Goal: Task Accomplishment & Management: Use online tool/utility

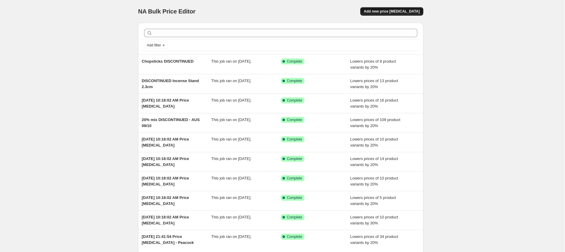
click at [409, 11] on span "Add new price [MEDICAL_DATA]" at bounding box center [392, 11] width 56 height 5
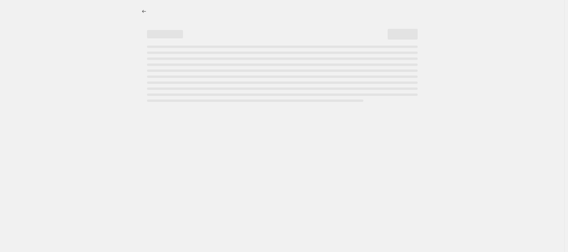
select select "percentage"
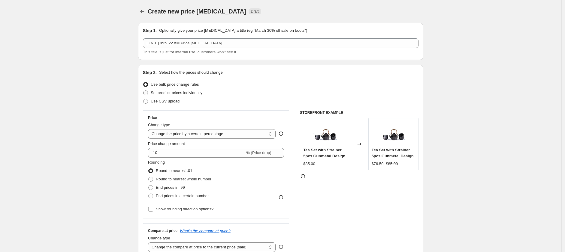
click at [148, 93] on span at bounding box center [145, 93] width 5 height 5
click at [143, 91] on input "Set product prices individually" at bounding box center [143, 91] width 0 height 0
radio input "true"
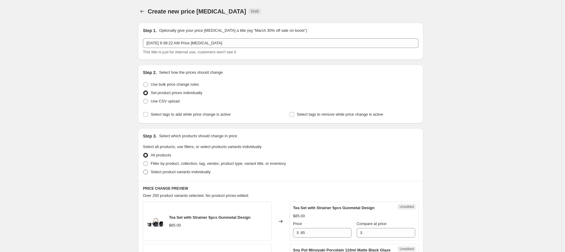
click at [147, 173] on span at bounding box center [145, 172] width 5 height 5
click at [143, 170] on input "Select product variants individually" at bounding box center [143, 170] width 0 height 0
radio input "true"
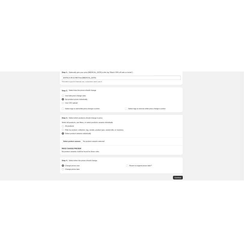
scroll to position [62, 0]
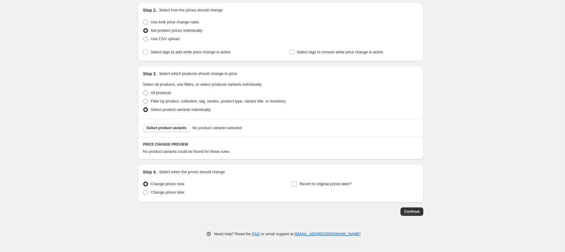
click at [163, 128] on span "Select product variants" at bounding box center [166, 128] width 40 height 5
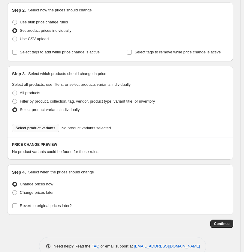
click at [44, 127] on span "Select product variants" at bounding box center [36, 128] width 40 height 5
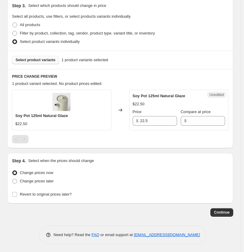
scroll to position [131, 0]
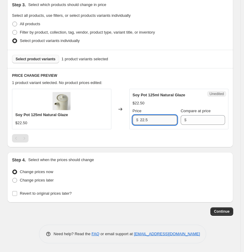
click at [155, 120] on input "22.5" at bounding box center [158, 120] width 37 height 10
type input "2"
type input "24.85"
click at [140, 132] on div "Soy Pot 125ml Natural Glaze $22.50 Changed to Success Edited Soy Pot 125ml Natu…" at bounding box center [120, 115] width 216 height 53
click at [37, 59] on span "Select product variants" at bounding box center [36, 59] width 40 height 5
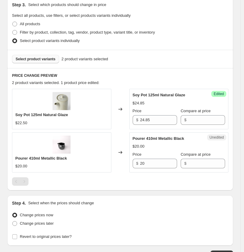
click at [35, 58] on span "Select product variants" at bounding box center [36, 59] width 40 height 5
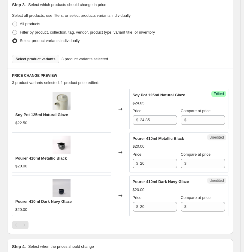
click at [41, 59] on span "Select product variants" at bounding box center [36, 59] width 40 height 5
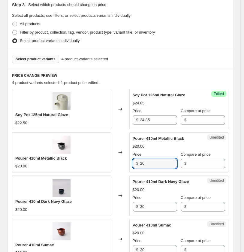
drag, startPoint x: 152, startPoint y: 163, endPoint x: 129, endPoint y: 163, distance: 22.2
click at [129, 163] on div "Pourer 410ml Metallic Black $20.00 Changed to Unedited Pourer 410ml Metallic Bl…" at bounding box center [120, 152] width 216 height 40
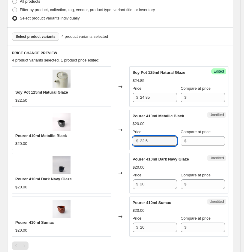
scroll to position [165, 0]
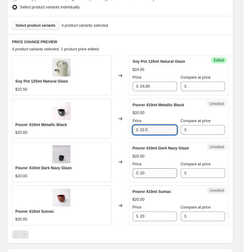
type input "22.5"
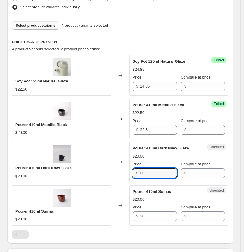
drag, startPoint x: 149, startPoint y: 172, endPoint x: 111, endPoint y: 171, distance: 37.8
click at [107, 172] on div "Pourer 410ml Dark Navy Glaze $20.00 Changed to Unedited Pourer 410ml Dark Navy …" at bounding box center [120, 162] width 216 height 40
type input "22.5"
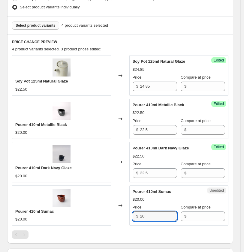
drag, startPoint x: 155, startPoint y: 218, endPoint x: 75, endPoint y: 216, distance: 79.6
click at [73, 219] on div "Pourer 410ml Sumac $20.00 Changed to Unedited Pourer 410ml Sumac $20.00 Price $…" at bounding box center [120, 205] width 216 height 40
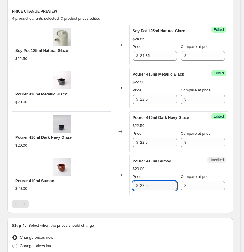
scroll to position [228, 0]
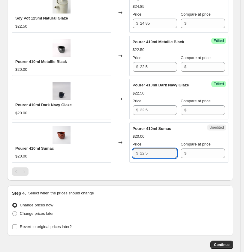
type input "22.5"
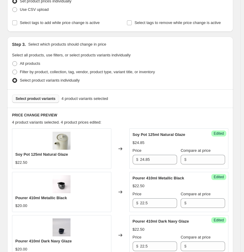
scroll to position [0, 0]
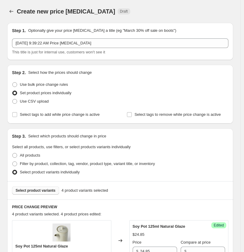
click at [40, 190] on span "Select product variants" at bounding box center [36, 190] width 40 height 5
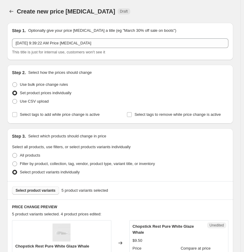
click at [40, 191] on span "Select product variants" at bounding box center [36, 190] width 40 height 5
click at [42, 189] on span "Select product variants" at bounding box center [36, 190] width 40 height 5
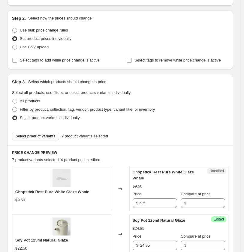
scroll to position [133, 0]
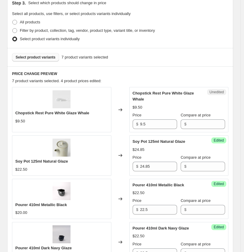
click at [46, 56] on span "Select product variants" at bounding box center [36, 57] width 40 height 5
click at [40, 58] on span "Select product variants" at bounding box center [36, 57] width 40 height 5
click at [45, 57] on span "Select product variants" at bounding box center [36, 57] width 40 height 5
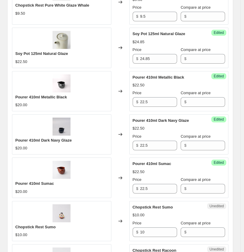
scroll to position [100, 0]
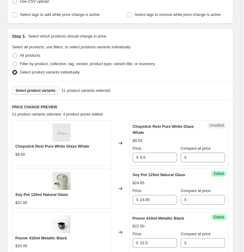
click at [41, 92] on span "Select product variants" at bounding box center [36, 90] width 40 height 5
click at [39, 90] on span "Select product variants" at bounding box center [36, 90] width 40 height 5
click at [44, 90] on span "Select product variants" at bounding box center [36, 90] width 40 height 5
click at [49, 91] on span "Select product variants" at bounding box center [36, 90] width 40 height 5
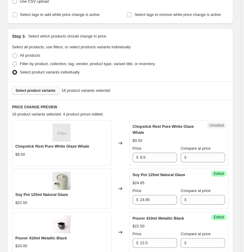
click at [35, 88] on span "Select product variants" at bounding box center [36, 90] width 40 height 5
click at [49, 91] on span "Select product variants" at bounding box center [36, 90] width 40 height 5
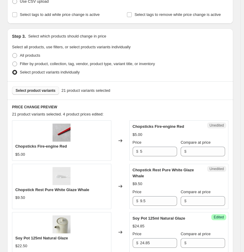
click at [40, 89] on span "Select product variants" at bounding box center [36, 90] width 40 height 5
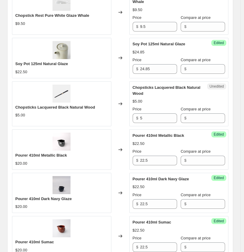
scroll to position [952, 0]
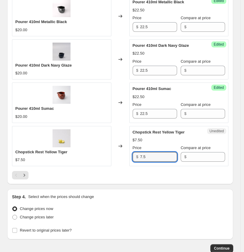
drag, startPoint x: 154, startPoint y: 154, endPoint x: 129, endPoint y: 155, distance: 24.6
click at [129, 155] on div "Chopstick Rest Yellow Tiger $7.50 Changed to Unedited Chopstick Rest Yellow Tig…" at bounding box center [120, 146] width 216 height 40
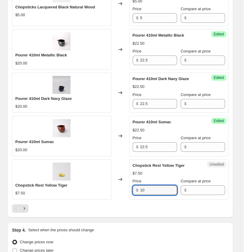
type input "10"
click at [197, 170] on div "$10.00" at bounding box center [179, 173] width 93 height 6
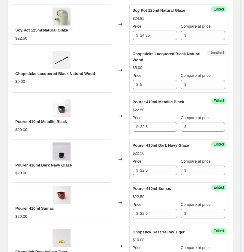
scroll to position [819, 0]
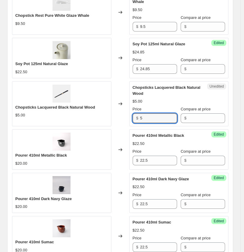
drag, startPoint x: 153, startPoint y: 115, endPoint x: 125, endPoint y: 115, distance: 28.5
click at [125, 115] on div "Chopsticks Lacquered Black Natural Wood $5.00 Changed to Unedited Chopsticks La…" at bounding box center [120, 103] width 216 height 45
type input "6"
click at [225, 93] on div "Chopsticks Lacquered Black Natural Wood $5.00 Price $ 6 Compare at price $" at bounding box center [179, 104] width 93 height 39
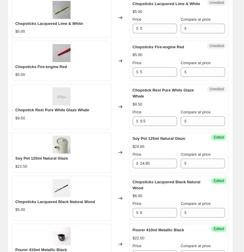
scroll to position [719, 0]
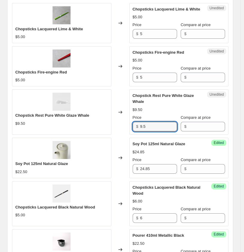
drag, startPoint x: 149, startPoint y: 121, endPoint x: 125, endPoint y: 124, distance: 24.2
click at [126, 123] on div "Chopstick Rest Pure White Glaze Whale $9.50 Changed to Unedited Chopstick Rest …" at bounding box center [120, 111] width 216 height 45
type input "10"
click at [220, 107] on div "$9.50" at bounding box center [179, 110] width 93 height 6
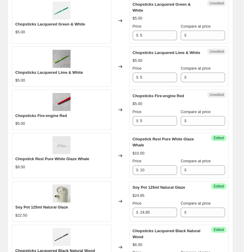
scroll to position [652, 0]
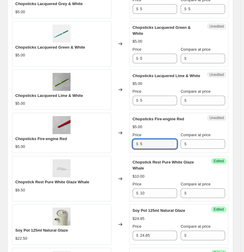
drag, startPoint x: 154, startPoint y: 139, endPoint x: 122, endPoint y: 141, distance: 32.8
click at [122, 141] on div "Chopsticks Fire-engine Red $5.00 Changed to Unedited Chopsticks Fire-engine Red…" at bounding box center [120, 133] width 216 height 40
type input "6"
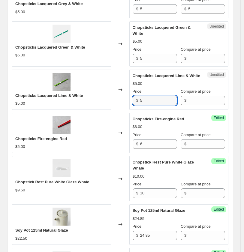
drag, startPoint x: 151, startPoint y: 95, endPoint x: 122, endPoint y: 96, distance: 29.1
click at [122, 95] on div "Chopsticks Lacquered Lime & White $5.00 Changed to Unedited Chopsticks Lacquere…" at bounding box center [120, 90] width 216 height 40
type input "6"
click at [221, 83] on div "Chopsticks Lacquered Lime & White $5.00 Price $ 6 Compare at price $" at bounding box center [179, 89] width 93 height 33
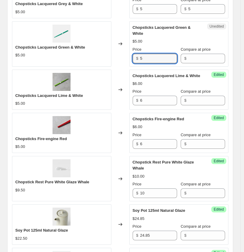
drag, startPoint x: 151, startPoint y: 55, endPoint x: 107, endPoint y: 53, distance: 44.8
click at [107, 53] on div "Chopsticks Lacquered Green & White $5.00 Changed to Unedited Chopsticks Lacquer…" at bounding box center [120, 43] width 216 height 45
type input "6"
click at [232, 81] on div "PRICE CHANGE PREVIEW 34 product variants selected. 10 product prices edited: Ch…" at bounding box center [120, 15] width 226 height 937
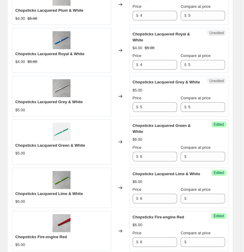
scroll to position [552, 0]
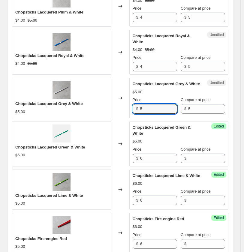
drag, startPoint x: 152, startPoint y: 103, endPoint x: 125, endPoint y: 102, distance: 27.6
click at [125, 102] on div "Chopsticks Lacquered Grey & White $5.00 Changed to Unedited Chopsticks Lacquere…" at bounding box center [120, 98] width 216 height 40
type input "6"
click at [200, 106] on input "5" at bounding box center [206, 109] width 37 height 10
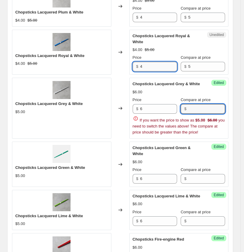
click at [155, 62] on input "4" at bounding box center [158, 67] width 37 height 10
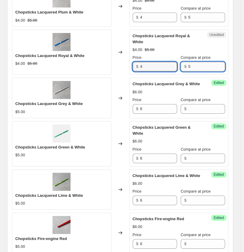
click at [199, 62] on input "5" at bounding box center [206, 67] width 37 height 10
type input "6"
click at [182, 47] on div "$4.00 $5.00" at bounding box center [179, 50] width 93 height 6
click at [158, 62] on input "4" at bounding box center [158, 67] width 37 height 10
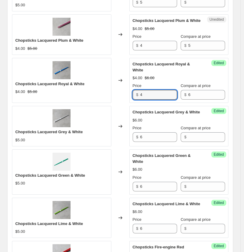
scroll to position [485, 0]
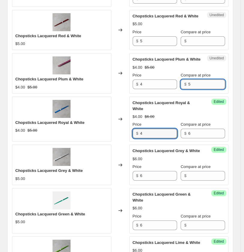
click at [201, 85] on input "5" at bounding box center [206, 85] width 37 height 10
type input "6"
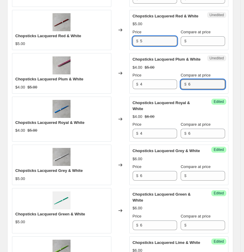
click at [150, 38] on input "5" at bounding box center [158, 41] width 37 height 10
type input "6"
click at [224, 27] on div "$5.00" at bounding box center [179, 24] width 93 height 6
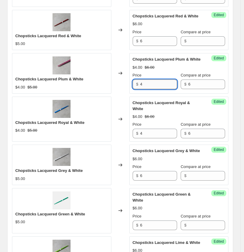
drag, startPoint x: 143, startPoint y: 84, endPoint x: 154, endPoint y: 83, distance: 10.5
click at [143, 83] on input "4" at bounding box center [158, 85] width 37 height 10
type input "4.8"
click at [159, 129] on input "4" at bounding box center [158, 134] width 37 height 10
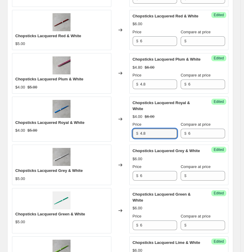
type input "4.8"
click at [177, 114] on div "$4.00 $6.00" at bounding box center [179, 117] width 93 height 6
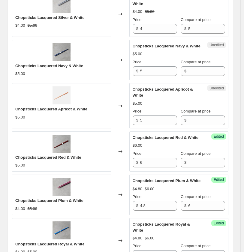
scroll to position [352, 0]
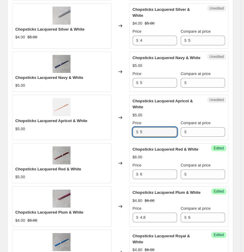
drag, startPoint x: 148, startPoint y: 132, endPoint x: 106, endPoint y: 131, distance: 42.0
click at [106, 131] on div "Chopsticks Lacquered Apricot & White $5.00 Changed to Unedited Chopsticks Lacqu…" at bounding box center [120, 117] width 216 height 45
type input "6"
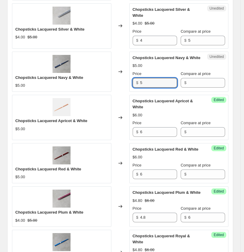
drag, startPoint x: 151, startPoint y: 82, endPoint x: 116, endPoint y: 80, distance: 35.2
click at [116, 80] on div "Chopsticks Lacquered Navy & White $5.00 Changed to Unedited Chopsticks Lacquere…" at bounding box center [120, 72] width 216 height 40
type input "6"
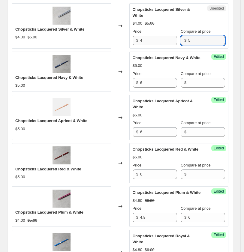
drag, startPoint x: 197, startPoint y: 39, endPoint x: 170, endPoint y: 39, distance: 26.1
click at [171, 38] on div "Price $ 4 Compare at price $ 5" at bounding box center [179, 37] width 93 height 17
type input "6"
click at [152, 39] on input "4" at bounding box center [158, 41] width 37 height 10
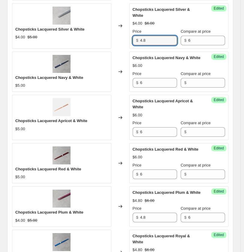
type input "4.8"
click at [179, 20] on div "Chopsticks Lacquered Silver & White $4.00 $6.00 Price $ 4.8 Compare at price $ 6" at bounding box center [179, 26] width 93 height 39
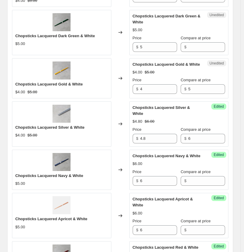
scroll to position [252, 0]
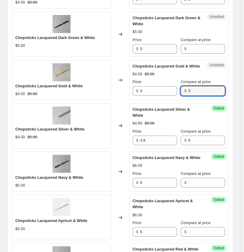
drag, startPoint x: 205, startPoint y: 91, endPoint x: 163, endPoint y: 96, distance: 42.0
click at [163, 96] on div "Unedited Chopsticks Lacquered Gold & White $4.00 $5.00 Price $ 4 Compare at pri…" at bounding box center [178, 80] width 99 height 40
type input "6"
click at [154, 91] on input "4" at bounding box center [158, 91] width 37 height 10
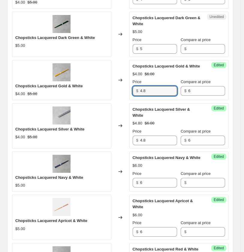
type input "4.8"
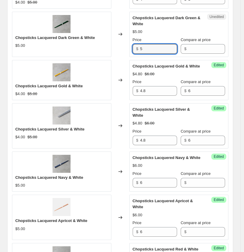
drag, startPoint x: 133, startPoint y: 49, endPoint x: 107, endPoint y: 49, distance: 25.8
click at [107, 49] on div "Chopsticks Lacquered Dark Green & White $5.00 Changed to Unedited Chopsticks La…" at bounding box center [120, 34] width 216 height 45
type input "6"
click at [174, 28] on div "Chopsticks Lacquered Dark Green & White $5.00 Price $ 6 Compare at price $" at bounding box center [179, 34] width 93 height 39
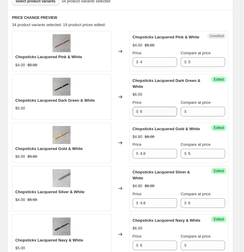
scroll to position [185, 0]
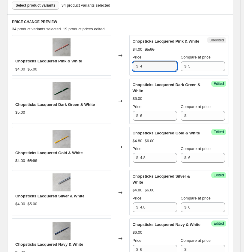
drag, startPoint x: 150, startPoint y: 65, endPoint x: 110, endPoint y: 65, distance: 40.2
click at [110, 65] on div "Chopsticks Lacquered Pink & White $4.00 $5.00 Changed to Unedited Chopsticks La…" at bounding box center [120, 55] width 216 height 40
type input "4.8"
click at [160, 62] on div "Price $ 4.8 Compare at price $ 5" at bounding box center [179, 62] width 93 height 17
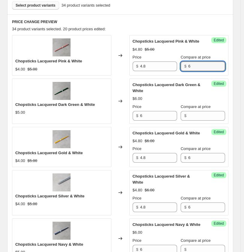
type input "6"
click at [216, 27] on div "34 product variants selected. 20 product prices edited:" at bounding box center [120, 29] width 216 height 6
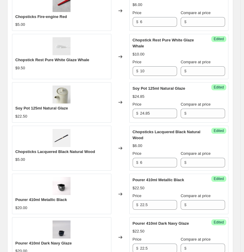
scroll to position [785, 0]
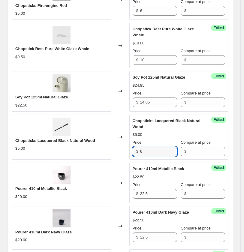
drag, startPoint x: 154, startPoint y: 146, endPoint x: 118, endPoint y: 145, distance: 36.0
click at [118, 145] on div "Chopsticks Lacquered Black Natural Wood $5.00 Changed to Success Edited Chopsti…" at bounding box center [120, 137] width 216 height 45
type input "8"
click at [124, 153] on div "Changed to" at bounding box center [120, 137] width 18 height 45
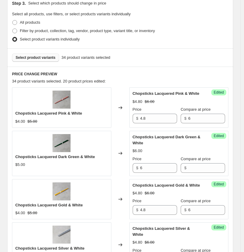
scroll to position [133, 0]
click at [38, 58] on span "Select product variants" at bounding box center [36, 57] width 40 height 5
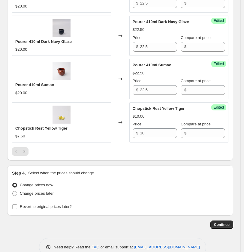
scroll to position [986, 0]
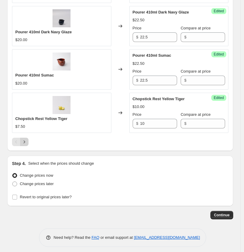
click at [24, 139] on icon "Next" at bounding box center [24, 142] width 6 height 6
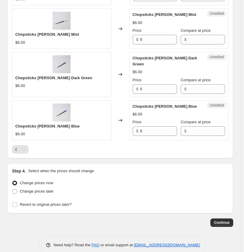
scroll to position [710, 0]
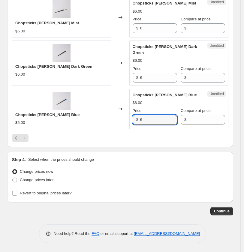
drag, startPoint x: 146, startPoint y: 118, endPoint x: 113, endPoint y: 116, distance: 33.4
click at [113, 116] on div "Chopsticks [PERSON_NAME] Blue $6.00 Changed to Unedited Chopsticks [PERSON_NAME…" at bounding box center [120, 109] width 216 height 40
type input "8"
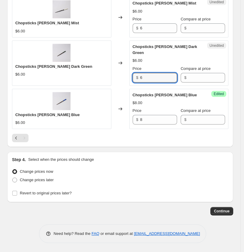
drag, startPoint x: 147, startPoint y: 78, endPoint x: 123, endPoint y: 76, distance: 24.1
click at [123, 76] on div "Chopsticks [PERSON_NAME] Dark Green $6.00 Changed to Unedited Chopsticks [PERSO…" at bounding box center [120, 63] width 216 height 45
type input "8"
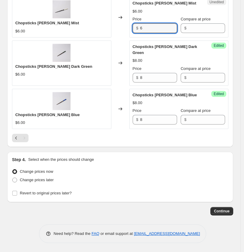
drag, startPoint x: 130, startPoint y: 28, endPoint x: 116, endPoint y: 28, distance: 13.5
click at [116, 28] on div "Chopsticks [PERSON_NAME] Mist $6.00 Changed to Unedited Chopsticks [PERSON_NAME…" at bounding box center [120, 17] width 216 height 40
type input "8"
click at [180, 138] on div at bounding box center [120, 138] width 216 height 8
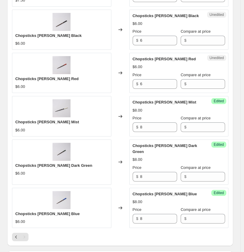
scroll to position [610, 0]
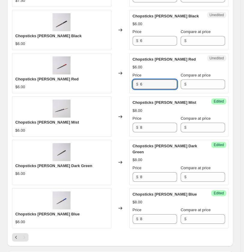
click at [120, 82] on div "Chopsticks [PERSON_NAME] Red $6.00 Changed to Unedited Chopsticks [PERSON_NAME]…" at bounding box center [120, 73] width 216 height 40
type input "8"
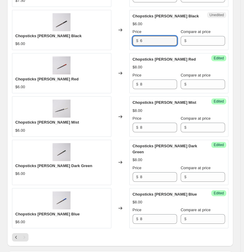
drag, startPoint x: 141, startPoint y: 40, endPoint x: 118, endPoint y: 38, distance: 23.2
click at [118, 38] on div "Chopsticks [PERSON_NAME] Black $6.00 Changed to Unedited Chopsticks [PERSON_NAM…" at bounding box center [120, 30] width 216 height 40
type input "8"
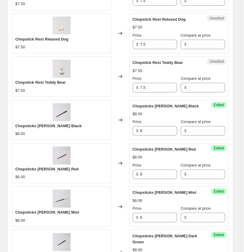
scroll to position [511, 0]
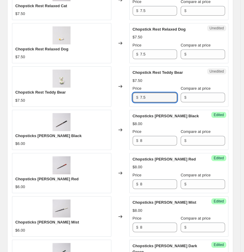
drag, startPoint x: 138, startPoint y: 97, endPoint x: 107, endPoint y: 97, distance: 30.9
click at [107, 97] on div "Chopstick Rest Teddy Bear $7.50 Changed to Unedited Chopstick Rest Teddy Bear $…" at bounding box center [120, 86] width 216 height 40
type input "10"
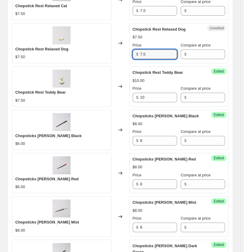
click at [113, 56] on div "Chopstick Rest Relaxed Dog $7.50 Changed to Unedited Chopstick Rest Relaxed Dog…" at bounding box center [120, 43] width 216 height 40
type input "10"
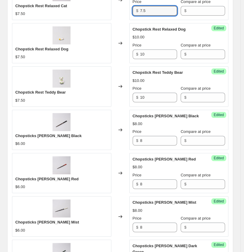
drag, startPoint x: 145, startPoint y: 10, endPoint x: 105, endPoint y: 9, distance: 39.6
click at [108, 9] on div "Chopstick Rest Relaxed Cat $7.50 Changed to Unedited Chopstick Rest Relaxed Cat…" at bounding box center [120, 0] width 216 height 40
type input "10"
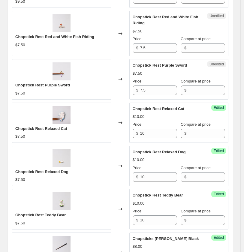
scroll to position [377, 0]
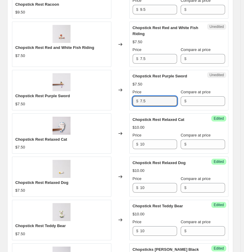
drag, startPoint x: 107, startPoint y: 98, endPoint x: 80, endPoint y: 100, distance: 27.7
click at [80, 100] on div "Chopstick Rest Purple Sword $7.50 Changed to Unedited Chopstick Rest Purple Swo…" at bounding box center [120, 90] width 216 height 40
type input "10"
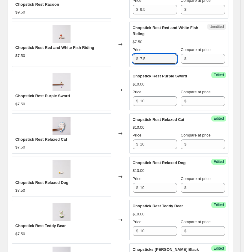
drag, startPoint x: 150, startPoint y: 58, endPoint x: 105, endPoint y: 58, distance: 45.3
click at [105, 58] on div "Chopstick Rest Red and White Fish Riding $7.50 Changed to Unedited Chopstick Re…" at bounding box center [120, 44] width 216 height 45
type input "10"
click at [238, 95] on div "Create new price [MEDICAL_DATA]. This page is ready Create new price [MEDICAL_D…" at bounding box center [120, 104] width 240 height 962
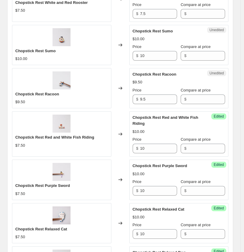
scroll to position [277, 0]
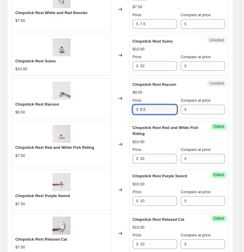
drag, startPoint x: 157, startPoint y: 107, endPoint x: 92, endPoint y: 107, distance: 64.2
click at [92, 107] on div "Chopstick Rest Racoon $9.50 Changed to Unedited Chopstick Rest Racoon $9.50 Pri…" at bounding box center [120, 98] width 216 height 40
type input "10"
click at [237, 100] on div "Create new price [MEDICAL_DATA]. This page is ready Create new price [MEDICAL_D…" at bounding box center [120, 204] width 240 height 962
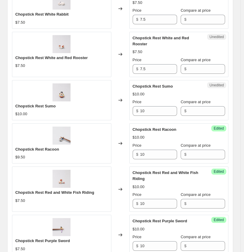
scroll to position [210, 0]
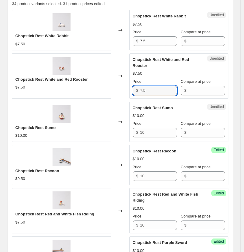
drag, startPoint x: 157, startPoint y: 91, endPoint x: 87, endPoint y: 89, distance: 70.3
click at [88, 89] on div "Chopstick Rest White and Red Rooster $7.50 Changed to Unedited Chopstick Rest W…" at bounding box center [120, 75] width 216 height 45
type input "10"
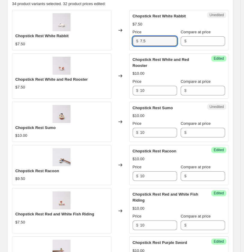
drag, startPoint x: 122, startPoint y: 40, endPoint x: 92, endPoint y: 39, distance: 29.4
click at [92, 39] on div "Chopstick Rest White Rabbit $7.50 Changed to Unedited Chopstick Rest White Rabb…" at bounding box center [120, 30] width 216 height 40
type input "10"
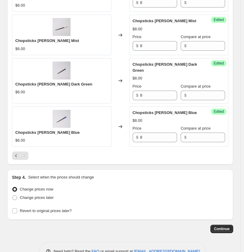
scroll to position [710, 0]
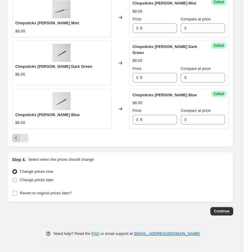
click at [16, 139] on icon "Previous" at bounding box center [16, 138] width 6 height 6
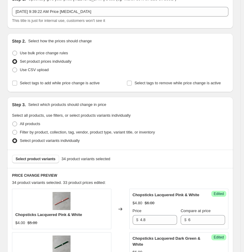
scroll to position [44, 0]
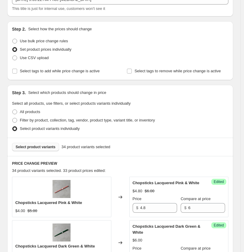
click at [47, 146] on span "Select product variants" at bounding box center [36, 147] width 40 height 5
click at [38, 146] on span "Select product variants" at bounding box center [36, 147] width 40 height 5
click at [41, 145] on span "Select product variants" at bounding box center [36, 147] width 40 height 5
click at [43, 146] on span "Select product variants" at bounding box center [36, 147] width 40 height 5
click at [40, 145] on span "Select product variants" at bounding box center [36, 147] width 40 height 5
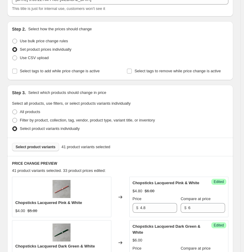
click at [41, 148] on span "Select product variants" at bounding box center [36, 147] width 40 height 5
click at [46, 146] on span "Select product variants" at bounding box center [36, 147] width 40 height 5
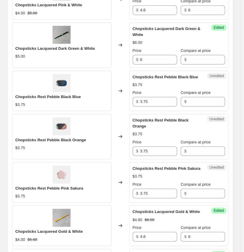
scroll to position [244, 0]
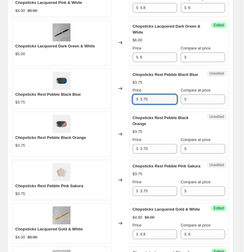
drag, startPoint x: 155, startPoint y: 98, endPoint x: 118, endPoint y: 97, distance: 36.6
click at [110, 97] on div "Chopsticks Rest Pebble Black Blue $3.75 Changed to Unedited Chopsticks Rest Peb…" at bounding box center [120, 88] width 216 height 40
type input "4.85"
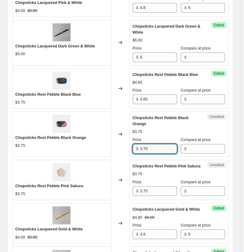
drag, startPoint x: 160, startPoint y: 148, endPoint x: 110, endPoint y: 146, distance: 49.6
click at [106, 148] on div "Chopsticks Rest Pebble Black Orange $3.75 Changed to Unedited Chopsticks Rest P…" at bounding box center [120, 134] width 216 height 45
type input "4.85"
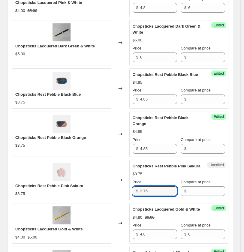
click at [59, 185] on div "Chopsticks Rest Pebble Pink Sakura $3.75 Changed to Unedited Chopsticks Rest Pe…" at bounding box center [120, 180] width 216 height 40
type input "4.85"
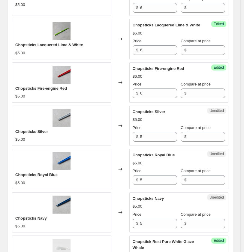
scroll to position [844, 0]
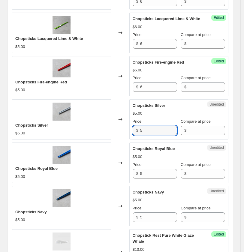
drag, startPoint x: 147, startPoint y: 126, endPoint x: 126, endPoint y: 125, distance: 21.3
click at [126, 125] on div "Chopsticks Silver $5.00 Changed to Unedited Chopsticks Silver $5.00 Price $ 5 C…" at bounding box center [120, 119] width 216 height 40
type input "6"
drag, startPoint x: 127, startPoint y: 169, endPoint x: 109, endPoint y: 169, distance: 18.0
click at [109, 169] on div "Chopsticks Royal Blue $5.00 Changed to Unedited Chopsticks Royal Blue $5.00 Pri…" at bounding box center [120, 163] width 216 height 40
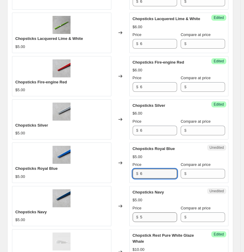
type input "6"
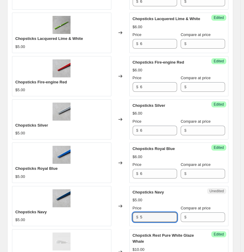
drag, startPoint x: 124, startPoint y: 211, endPoint x: 116, endPoint y: 210, distance: 8.4
click at [115, 211] on div "Chopsticks Navy $5.00 Changed to Unedited Chopsticks Navy $5.00 Price $ 5 Compa…" at bounding box center [120, 206] width 216 height 40
type input "6"
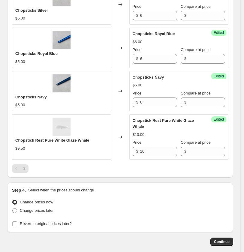
scroll to position [986, 0]
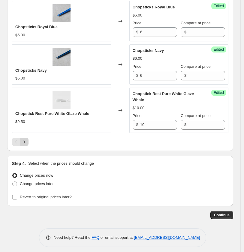
click at [25, 139] on icon "Next" at bounding box center [24, 142] width 6 height 6
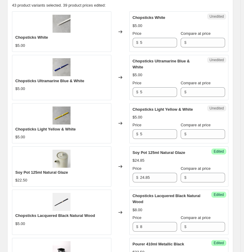
scroll to position [176, 0]
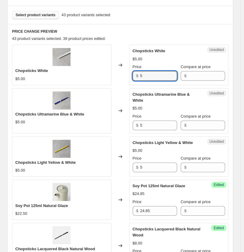
drag, startPoint x: 133, startPoint y: 75, endPoint x: 107, endPoint y: 73, distance: 25.6
click at [107, 73] on div "Chopsticks White $5.00 Changed to Unedited Chopsticks White $5.00 Price $ 5 Com…" at bounding box center [120, 65] width 216 height 40
type input "6"
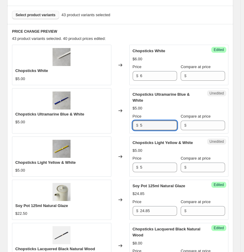
drag, startPoint x: 122, startPoint y: 121, endPoint x: 88, endPoint y: 120, distance: 34.8
click at [86, 121] on div "Chopsticks Ultramarine Blue & White $5.00 Changed to Unedited Chopsticks Ultram…" at bounding box center [120, 110] width 216 height 45
type input "6"
drag, startPoint x: 95, startPoint y: 164, endPoint x: 91, endPoint y: 165, distance: 4.2
click at [93, 165] on div "Chopsticks Light Yellow & White $5.00 Changed to Unedited Chopsticks Light Yell…" at bounding box center [120, 157] width 216 height 40
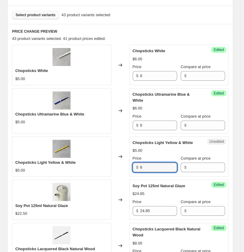
type input "6"
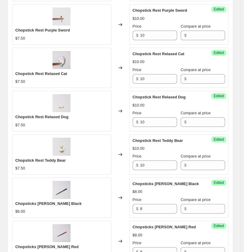
scroll to position [976, 0]
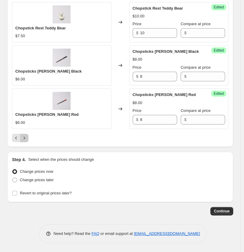
click at [26, 138] on icon "Next" at bounding box center [24, 138] width 6 height 6
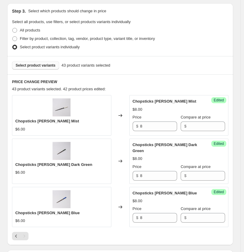
scroll to position [157, 0]
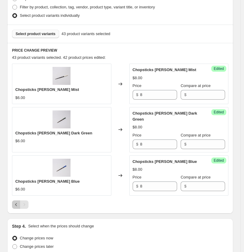
click at [17, 205] on icon "Previous" at bounding box center [16, 205] width 6 height 6
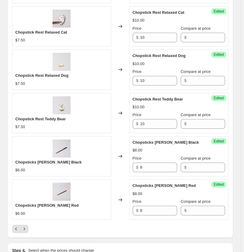
scroll to position [890, 0]
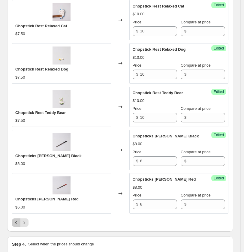
click at [14, 224] on icon "Previous" at bounding box center [16, 223] width 6 height 6
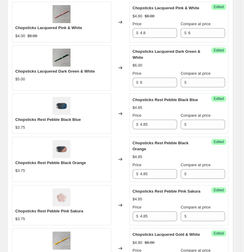
scroll to position [0, 0]
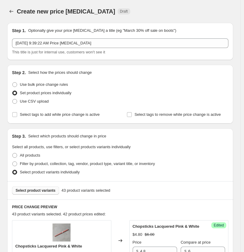
click at [39, 189] on span "Select product variants" at bounding box center [36, 190] width 40 height 5
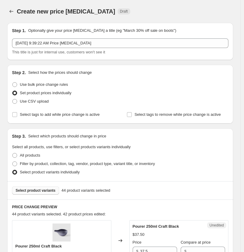
scroll to position [200, 0]
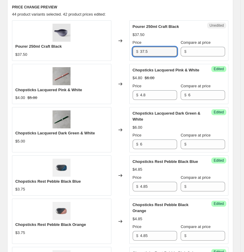
click at [90, 55] on div "Pourer 250ml Craft Black $37.50 Changed to Unedited Pourer 250ml Craft Black $3…" at bounding box center [120, 40] width 216 height 40
type input "39.85"
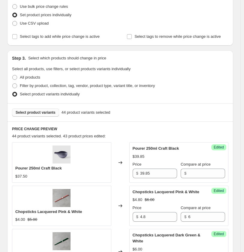
scroll to position [67, 0]
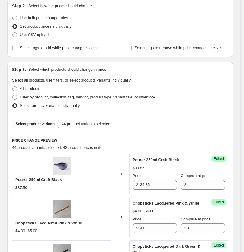
click at [42, 123] on span "Select product variants" at bounding box center [36, 124] width 40 height 5
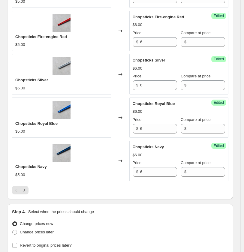
scroll to position [981, 0]
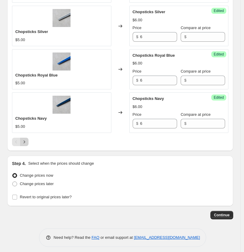
click at [23, 139] on icon "Next" at bounding box center [24, 142] width 6 height 6
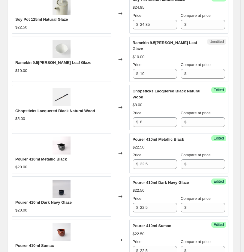
scroll to position [347, 0]
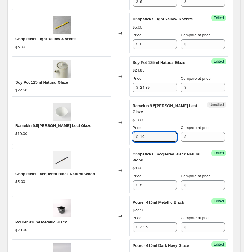
drag, startPoint x: 129, startPoint y: 131, endPoint x: 115, endPoint y: 130, distance: 14.1
click at [116, 131] on div "Ramekin 9.5[PERSON_NAME] Leaf Glaze $10.00 Changed to Unedited Ramekin 9.5[PERS…" at bounding box center [120, 122] width 216 height 45
type input "12"
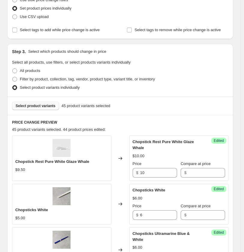
scroll to position [47, 0]
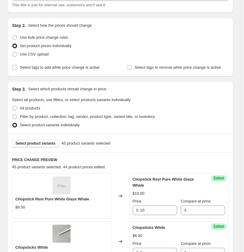
click at [32, 142] on span "Select product variants" at bounding box center [36, 143] width 40 height 5
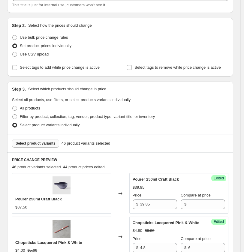
click at [44, 143] on span "Select product variants" at bounding box center [36, 143] width 40 height 5
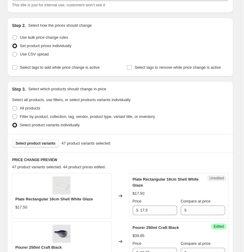
click at [38, 142] on span "Select product variants" at bounding box center [36, 143] width 40 height 5
click at [44, 143] on span "Select product variants" at bounding box center [36, 143] width 40 height 5
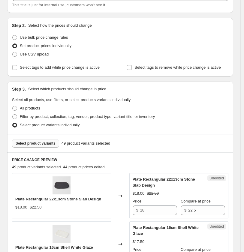
click at [39, 143] on span "Select product variants" at bounding box center [36, 143] width 40 height 5
click at [41, 142] on span "Select product variants" at bounding box center [36, 143] width 40 height 5
click at [41, 143] on span "Select product variants" at bounding box center [36, 143] width 40 height 5
click at [31, 141] on span "Select product variants" at bounding box center [36, 143] width 40 height 5
click at [49, 145] on span "Select product variants" at bounding box center [36, 143] width 40 height 5
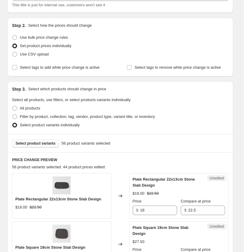
click at [46, 143] on span "Select product variants" at bounding box center [36, 143] width 40 height 5
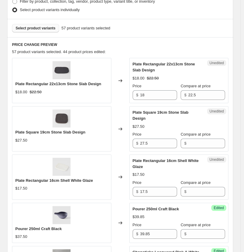
scroll to position [162, 0]
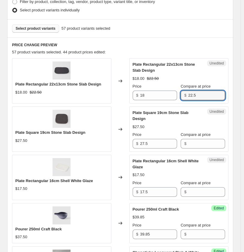
drag, startPoint x: 208, startPoint y: 94, endPoint x: 181, endPoint y: 94, distance: 27.3
click at [181, 94] on div "Price $ 18 Compare at price $ 22.5" at bounding box center [179, 91] width 93 height 17
type input "25.85"
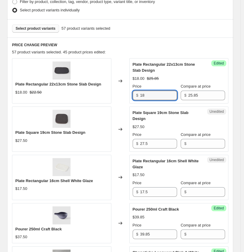
drag, startPoint x: 133, startPoint y: 91, endPoint x: 115, endPoint y: 91, distance: 18.3
click at [115, 91] on div "Plate Rectangular 22x13cm Stone Slab Design $18.00 $22.50 Changed to Success Ed…" at bounding box center [120, 80] width 216 height 45
type input "20.5"
click at [164, 127] on div "$27.50" at bounding box center [179, 127] width 93 height 6
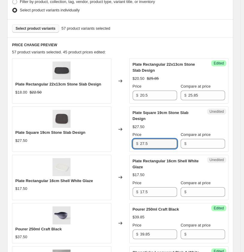
drag, startPoint x: 161, startPoint y: 143, endPoint x: 122, endPoint y: 141, distance: 39.1
click at [122, 141] on div "Plate Square 19cm Stone Slab Design $27.50 Changed to Unedited Plate Square 19c…" at bounding box center [120, 129] width 216 height 45
type input "29.5"
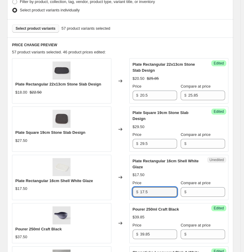
drag, startPoint x: 139, startPoint y: 191, endPoint x: 117, endPoint y: 190, distance: 21.6
click at [117, 190] on div "Plate Rectangular 16cm Shell White Glaze $17.50 Changed to Unedited Plate Recta…" at bounding box center [120, 177] width 216 height 45
type input "18.75"
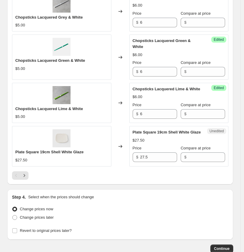
scroll to position [962, 0]
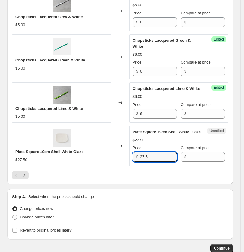
drag, startPoint x: 158, startPoint y: 151, endPoint x: 118, endPoint y: 147, distance: 40.4
click at [113, 151] on div "Plate Square 19cm Shell White Glaze $27.50 Changed to Unedited Plate Square 19c…" at bounding box center [120, 146] width 216 height 40
type input "29.5"
click at [197, 172] on div at bounding box center [120, 175] width 216 height 8
click at [23, 172] on icon "Next" at bounding box center [24, 175] width 6 height 6
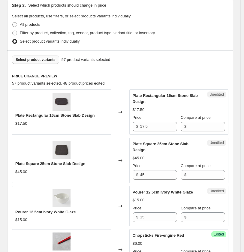
scroll to position [133, 0]
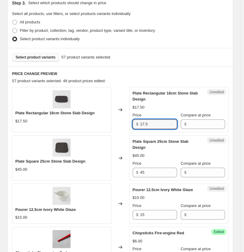
drag, startPoint x: 117, startPoint y: 122, endPoint x: 104, endPoint y: 118, distance: 14.1
click at [102, 122] on div "Plate Rectangular 16cm Stone Slab Design $17.50 Changed to Unedited Plate Recta…" at bounding box center [120, 109] width 216 height 45
type input "18.75"
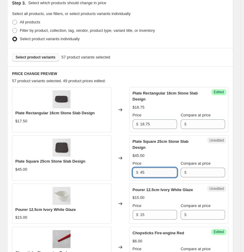
click at [160, 172] on input "45" at bounding box center [158, 173] width 37 height 10
click at [116, 170] on div "Plate Square 25cm Stone Slab Design $45.00 Changed to Unedited Plate Square 25c…" at bounding box center [120, 157] width 216 height 45
drag, startPoint x: 160, startPoint y: 173, endPoint x: 112, endPoint y: 167, distance: 48.9
click at [105, 171] on div "Plate Square 25cm Stone Slab Design $45.00 Changed to Unedited Plate Square 25c…" at bounding box center [120, 157] width 216 height 45
type input "49.85"
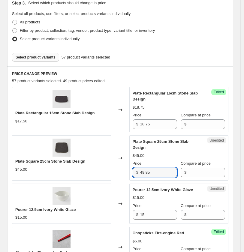
click at [224, 159] on div "Plate Square 25cm Stone Slab Design $45.00 Price $ 49.85 Compare at price $" at bounding box center [179, 158] width 93 height 39
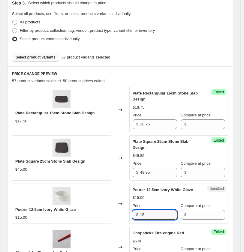
drag, startPoint x: 152, startPoint y: 211, endPoint x: 115, endPoint y: 209, distance: 37.0
click at [115, 209] on div "Pourer 12.5cm Ivory White Glaze $15.00 Changed to Unedited Pourer 12.5cm Ivory …" at bounding box center [120, 204] width 216 height 40
type input "16.5"
click at [167, 201] on div "$16.50" at bounding box center [179, 198] width 93 height 6
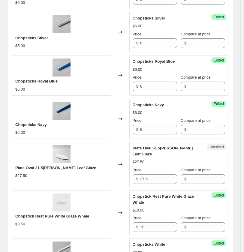
scroll to position [433, 0]
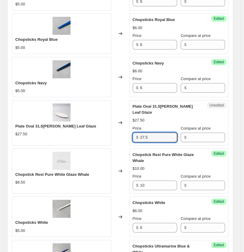
drag, startPoint x: 155, startPoint y: 133, endPoint x: 115, endPoint y: 123, distance: 41.1
click at [109, 128] on div "Plate Oval 31.5[PERSON_NAME] Leaf Glaze $27.50 Changed to Unedited Plate Oval 3…" at bounding box center [120, 122] width 216 height 45
type input "28.5"
click at [239, 159] on div "Create new price [MEDICAL_DATA]. This page is ready Create new price [MEDICAL_D…" at bounding box center [120, 188] width 240 height 1242
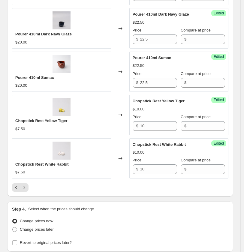
scroll to position [967, 0]
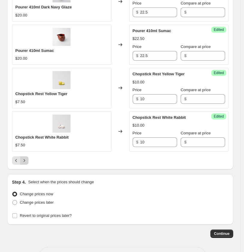
click at [26, 158] on icon "Next" at bounding box center [24, 161] width 6 height 6
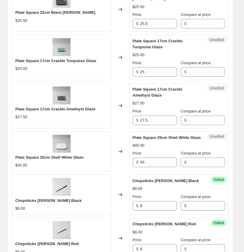
scroll to position [584, 0]
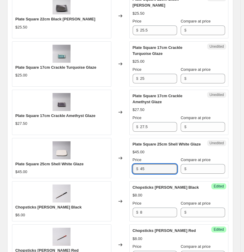
drag, startPoint x: 152, startPoint y: 167, endPoint x: 104, endPoint y: 161, distance: 48.6
click at [104, 161] on div "Plate Square 25cm Shell White Glaze $45.00 Changed to Unedited Plate Square 25c…" at bounding box center [120, 158] width 216 height 40
type input "49.85"
click at [124, 173] on div "Changed to" at bounding box center [120, 158] width 18 height 40
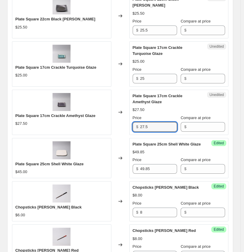
drag, startPoint x: 162, startPoint y: 121, endPoint x: 127, endPoint y: 119, distance: 35.8
click at [127, 119] on div "Plate Square 17cm Crackle Amethyst Glaze $27.50 Changed to Unedited Plate Squar…" at bounding box center [120, 112] width 216 height 45
type input "28.85"
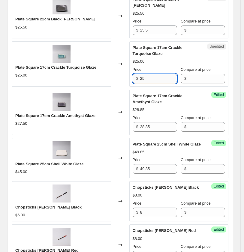
click at [152, 74] on input "25" at bounding box center [158, 79] width 37 height 10
type input "28.85"
click at [119, 96] on div "Changed to" at bounding box center [120, 112] width 18 height 45
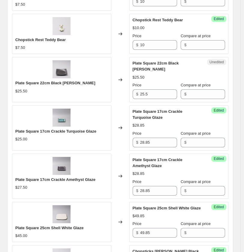
scroll to position [517, 0]
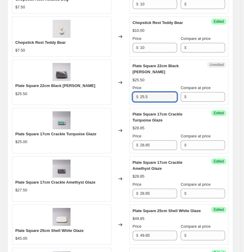
drag, startPoint x: 155, startPoint y: 90, endPoint x: 124, endPoint y: 89, distance: 31.2
click at [124, 89] on div "Plate Square 22cm Black [PERSON_NAME] $25.50 Changed to Unedited Plate Square 2…" at bounding box center [120, 82] width 216 height 45
type input "29.5"
click at [125, 101] on div "Chopstick Rest White and Red Rooster $7.50 Changed to Success Edited Chopstick …" at bounding box center [120, 84] width 216 height 763
click at [240, 151] on div "Create new price [MEDICAL_DATA]. This page is ready Create new price [MEDICAL_D…" at bounding box center [120, 36] width 240 height 1107
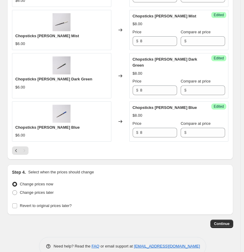
scroll to position [817, 0]
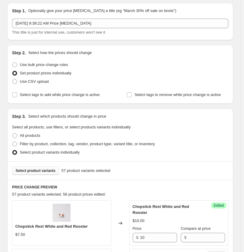
scroll to position [17, 0]
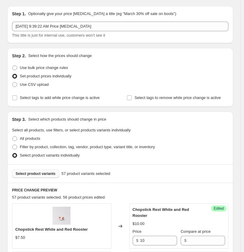
click at [50, 174] on span "Select product variants" at bounding box center [36, 173] width 40 height 5
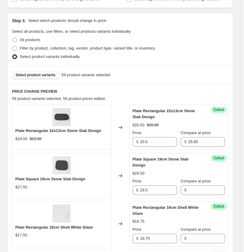
scroll to position [0, 0]
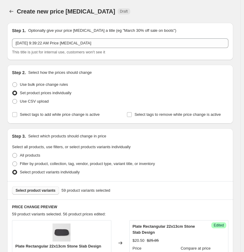
click at [46, 189] on span "Select product variants" at bounding box center [36, 190] width 40 height 5
click at [43, 191] on span "Select product variants" at bounding box center [36, 190] width 40 height 5
click at [35, 191] on span "Select product variants" at bounding box center [36, 190] width 40 height 5
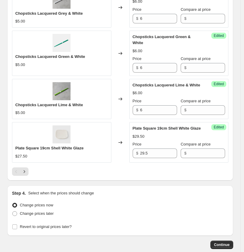
scroll to position [967, 0]
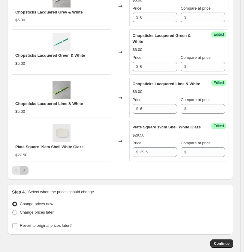
click at [26, 168] on icon "Next" at bounding box center [24, 170] width 6 height 6
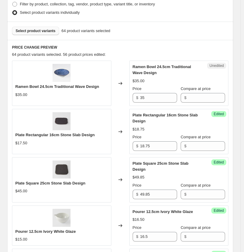
scroll to position [167, 0]
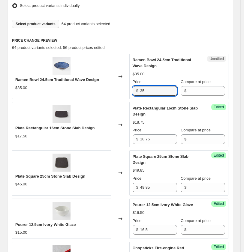
drag, startPoint x: 153, startPoint y: 89, endPoint x: 119, endPoint y: 85, distance: 34.7
click at [119, 85] on div "Ramen Bowl 24.5cm Traditional Wave Design $35.00 Changed to Unedited Ramen Bowl…" at bounding box center [120, 76] width 216 height 45
type input "38"
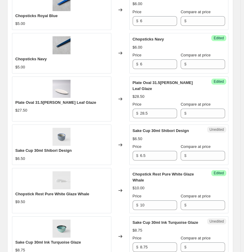
scroll to position [533, 0]
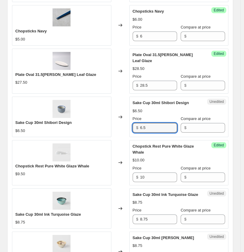
drag, startPoint x: 152, startPoint y: 126, endPoint x: 119, endPoint y: 120, distance: 33.7
click at [119, 120] on div "Sake Cup 30ml Shibori Design $6.50 Changed to Unedited Sake Cup 30ml Shibori De…" at bounding box center [120, 117] width 216 height 40
type input "7.5"
click at [240, 152] on div "Create new price [MEDICAL_DATA]. This page is ready Create new price [MEDICAL_D…" at bounding box center [120, 90] width 240 height 1246
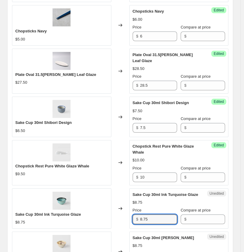
drag, startPoint x: 150, startPoint y: 210, endPoint x: 126, endPoint y: 209, distance: 24.1
click at [126, 209] on div "Sake Cup 30ml Ink Turquoise Glaze $8.75 Changed to Unedited Sake Cup 30ml Ink T…" at bounding box center [120, 208] width 216 height 40
type input "9"
click at [239, 221] on div "Create new price [MEDICAL_DATA]. This page is ready Create new price [MEDICAL_D…" at bounding box center [120, 90] width 240 height 1246
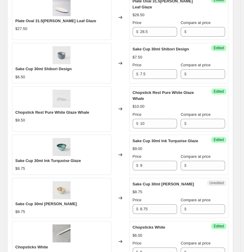
scroll to position [600, 0]
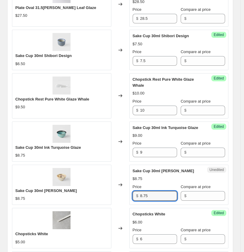
drag, startPoint x: 158, startPoint y: 196, endPoint x: 126, endPoint y: 194, distance: 31.8
click at [126, 194] on div "Sake Cup 30ml [PERSON_NAME] $8.75 Changed to Unedited Sake Cup 30ml [PERSON_NAM…" at bounding box center [120, 185] width 216 height 40
type input "9.85"
click at [239, 195] on div "Create new price [MEDICAL_DATA]. This page is ready Create new price [MEDICAL_D…" at bounding box center [120, 23] width 240 height 1246
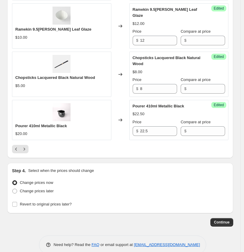
scroll to position [986, 0]
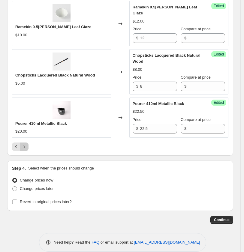
click at [26, 144] on icon "Next" at bounding box center [24, 147] width 6 height 6
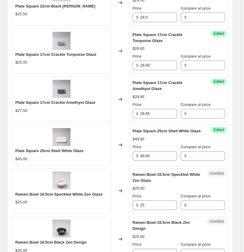
scroll to position [785, 0]
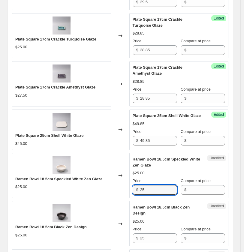
drag, startPoint x: 156, startPoint y: 182, endPoint x: 122, endPoint y: 182, distance: 34.5
click at [122, 182] on div "Ramen Bowl 18.5cm Speckled White Zen Glaze $25.00 Changed to Unedited Ramen Bow…" at bounding box center [120, 175] width 216 height 45
type input "29.85"
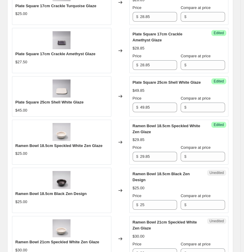
scroll to position [852, 0]
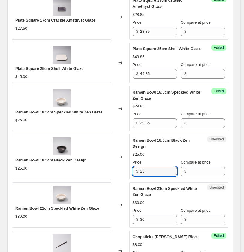
drag, startPoint x: 154, startPoint y: 166, endPoint x: 125, endPoint y: 149, distance: 32.8
click at [108, 163] on div "Ramen Bowl 18.5cm Black Zen Design $25.00 Changed to Unedited Ramen Bowl 18.5cm…" at bounding box center [120, 156] width 216 height 45
type input "29.85"
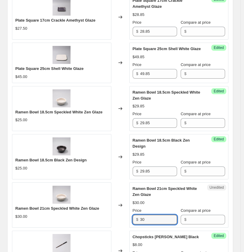
click at [110, 212] on div "Ramen Bowl 21cm Speckled White Zen Glaze $30.00 Changed to Unedited Ramen Bowl …" at bounding box center [120, 204] width 216 height 45
type input "35"
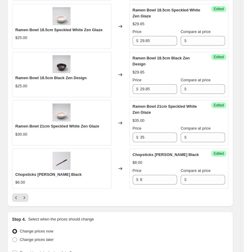
scroll to position [952, 0]
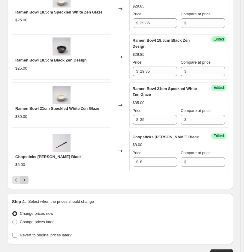
click at [25, 179] on icon "Next" at bounding box center [25, 180] width 2 height 3
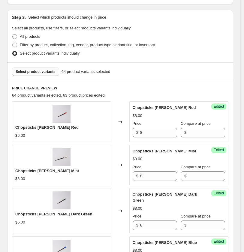
scroll to position [100, 0]
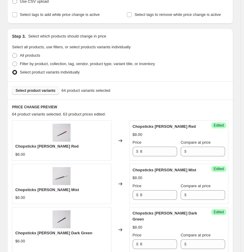
click at [46, 93] on span "Select product variants" at bounding box center [36, 90] width 40 height 5
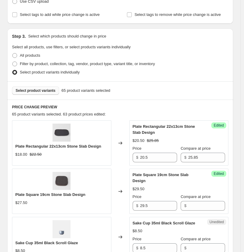
click at [41, 88] on span "Select product variants" at bounding box center [36, 90] width 40 height 5
click at [41, 91] on span "Select product variants" at bounding box center [36, 90] width 40 height 5
click at [43, 89] on span "Select product variants" at bounding box center [36, 90] width 40 height 5
click at [38, 89] on span "Select product variants" at bounding box center [36, 90] width 40 height 5
click at [40, 90] on span "Select product variants" at bounding box center [36, 90] width 40 height 5
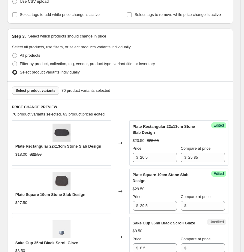
click at [40, 91] on span "Select product variants" at bounding box center [36, 90] width 40 height 5
click at [38, 89] on span "Select product variants" at bounding box center [36, 90] width 40 height 5
click at [40, 90] on span "Select product variants" at bounding box center [36, 90] width 40 height 5
click at [21, 90] on span "Select product variants" at bounding box center [36, 90] width 40 height 5
click at [42, 90] on span "Select product variants" at bounding box center [36, 90] width 40 height 5
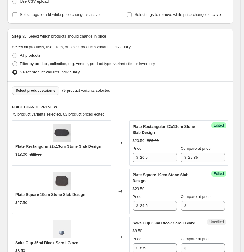
click at [43, 91] on span "Select product variants" at bounding box center [36, 90] width 40 height 5
click at [38, 90] on span "Select product variants" at bounding box center [36, 90] width 40 height 5
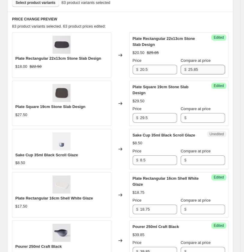
scroll to position [200, 0]
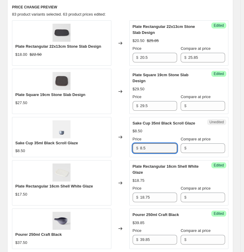
drag, startPoint x: 154, startPoint y: 146, endPoint x: 130, endPoint y: 145, distance: 24.3
click at [130, 145] on div "Sake Cup 35ml Black Scroll Glaze $8.50 Changed to Unedited Sake Cup 35ml Black …" at bounding box center [120, 137] width 216 height 40
type input "9.5"
click at [124, 199] on div "Changed to" at bounding box center [120, 182] width 18 height 45
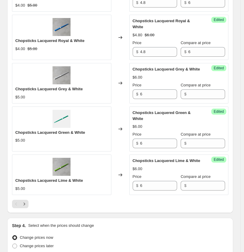
scroll to position [934, 0]
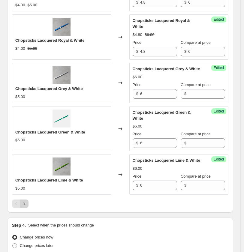
click at [25, 202] on icon "Next" at bounding box center [25, 203] width 2 height 3
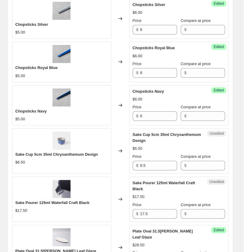
scroll to position [533, 0]
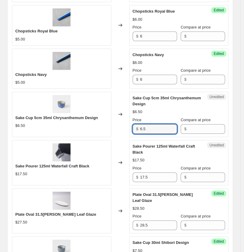
drag, startPoint x: 149, startPoint y: 130, endPoint x: 109, endPoint y: 125, distance: 40.2
click at [109, 126] on div "Sake Cup 5cm 35ml Chrysanthemum Design $6.50 Changed to Unedited Sake Cup 5cm 3…" at bounding box center [120, 114] width 216 height 45
type input "7.5"
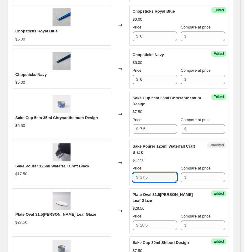
drag, startPoint x: 144, startPoint y: 180, endPoint x: 138, endPoint y: 176, distance: 7.3
click at [137, 179] on div "$ 17.5" at bounding box center [155, 178] width 44 height 10
type input "18.85"
click at [238, 194] on div "Create new price [MEDICAL_DATA]. This page is ready Create new price [MEDICAL_D…" at bounding box center [120, 90] width 240 height 1246
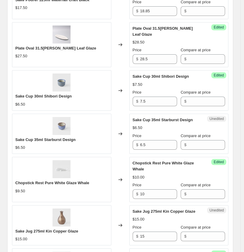
scroll to position [700, 0]
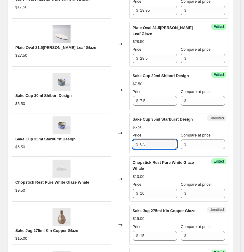
drag, startPoint x: 151, startPoint y: 139, endPoint x: 114, endPoint y: 137, distance: 36.7
click at [114, 137] on div "Sake Cup 35ml Starburst Design $6.50 Changed to Unedited Sake Cup 35ml Starburs…" at bounding box center [120, 133] width 216 height 40
type input "7.5"
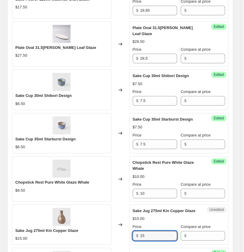
drag, startPoint x: 151, startPoint y: 232, endPoint x: 113, endPoint y: 232, distance: 37.8
click at [113, 232] on div "Sake Jug 275ml Kin Copper Glaze $15.00 Changed to Unedited Sake Jug 275ml Kin C…" at bounding box center [120, 225] width 216 height 40
type input "17.5"
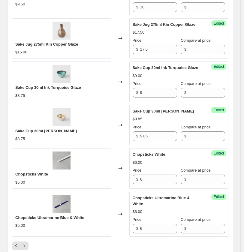
scroll to position [900, 0]
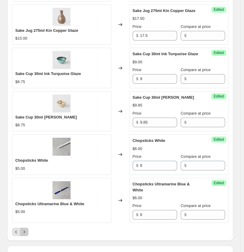
click at [25, 230] on icon "Next" at bounding box center [24, 232] width 6 height 6
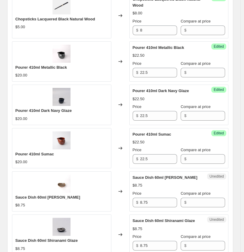
scroll to position [367, 0]
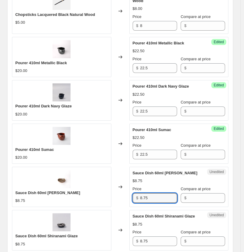
drag, startPoint x: 155, startPoint y: 195, endPoint x: 116, endPoint y: 194, distance: 39.4
click at [116, 194] on div "Sauce Dish 60ml [PERSON_NAME] $8.75 Changed to Unedited Sauce Dish 60ml [PERSON…" at bounding box center [120, 187] width 216 height 40
type input "9.85"
click at [239, 214] on div "Create new price [MEDICAL_DATA]. This page is ready Create new price [MEDICAL_D…" at bounding box center [120, 249] width 240 height 1232
drag, startPoint x: 154, startPoint y: 193, endPoint x: 129, endPoint y: 195, distance: 24.4
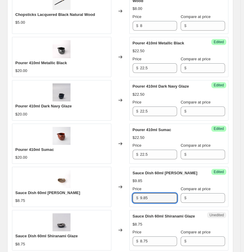
click at [129, 195] on div "Sauce Dish 60ml [PERSON_NAME] $8.75 Changed to Success Edited Sauce Dish 60ml […" at bounding box center [120, 187] width 216 height 40
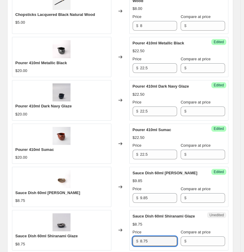
click at [117, 236] on div "Sauce Dish 60ml Shiranami Glaze $8.75 Changed to Unedited Sauce Dish 60ml Shira…" at bounding box center [120, 230] width 216 height 40
paste input "9.8"
type input "9.85"
click at [238, 227] on div "Create new price [MEDICAL_DATA]. This page is ready Create new price [MEDICAL_D…" at bounding box center [120, 249] width 240 height 1232
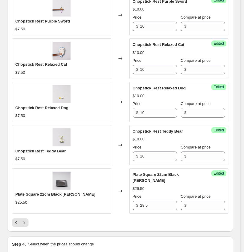
scroll to position [900, 0]
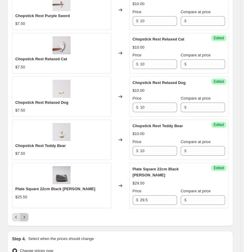
click at [26, 214] on icon "Next" at bounding box center [24, 217] width 6 height 6
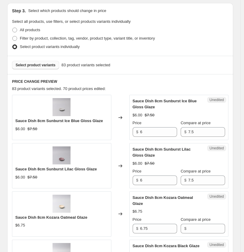
scroll to position [133, 0]
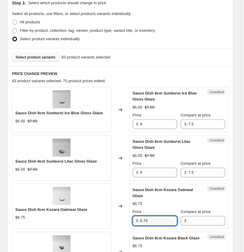
drag, startPoint x: 153, startPoint y: 220, endPoint x: 107, endPoint y: 221, distance: 46.5
click at [107, 221] on div "Sauce Dish 8cm Kozara Oatmeal Glaze $6.75 Changed to Unedited Sauce Dish 8cm Ko…" at bounding box center [120, 206] width 216 height 45
type input "7.5"
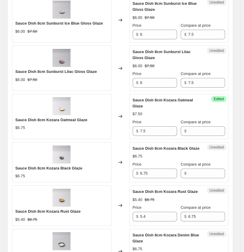
scroll to position [233, 0]
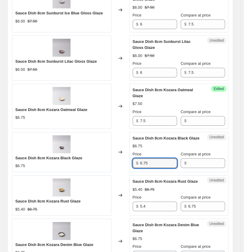
drag, startPoint x: 156, startPoint y: 163, endPoint x: 129, endPoint y: 161, distance: 27.0
click at [127, 163] on div "Sauce Dish 8cm Kozara Black Glaze $6.75 Changed to Unedited Sauce Dish 8cm Koza…" at bounding box center [120, 152] width 216 height 40
type input "7.5"
click at [224, 190] on div "$5.40 $6.75" at bounding box center [179, 190] width 93 height 6
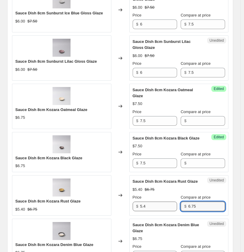
drag, startPoint x: 208, startPoint y: 208, endPoint x: 164, endPoint y: 204, distance: 44.9
click at [157, 206] on div "Price $ 5.4 Compare at price $ 6.75" at bounding box center [179, 202] width 93 height 17
type input "7.5"
click at [157, 206] on input "5.4" at bounding box center [158, 207] width 37 height 10
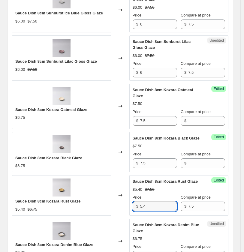
drag, startPoint x: 155, startPoint y: 205, endPoint x: 119, endPoint y: 204, distance: 36.9
click at [119, 204] on div "Sauce Dish 8cm Kozara Rust Glaze $5.40 $6.75 Changed to Success Edited Sauce Di…" at bounding box center [120, 195] width 216 height 40
type input "6"
click at [225, 198] on div "Compare at price" at bounding box center [203, 197] width 44 height 6
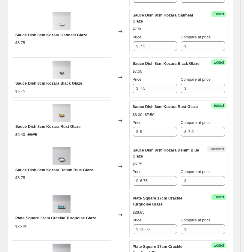
scroll to position [333, 0]
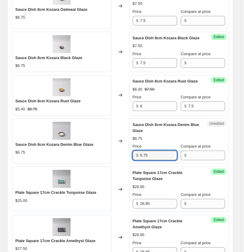
drag, startPoint x: 160, startPoint y: 155, endPoint x: 95, endPoint y: 142, distance: 66.3
click at [83, 152] on div "Sauce Dish 8cm Kozara Denim Blue Glaze $6.75 Changed to Unedited Sauce Dish 8cm…" at bounding box center [120, 141] width 216 height 45
type input "7.5"
click at [212, 181] on div "Plate Square 17cm Crackle Turquoise Glaze $28.85 Price $ 28.85 Compare at price…" at bounding box center [179, 189] width 93 height 39
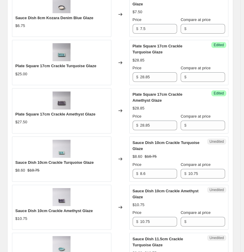
scroll to position [500, 0]
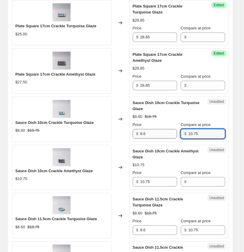
drag, startPoint x: 206, startPoint y: 135, endPoint x: 167, endPoint y: 133, distance: 39.4
click at [168, 133] on div "Price $ 8.6 Compare at price $ 10.75" at bounding box center [179, 130] width 93 height 17
drag, startPoint x: 157, startPoint y: 133, endPoint x: 104, endPoint y: 131, distance: 52.5
click at [104, 131] on div "Sauce Dish 10cm Crackle Turquoise Glaze $8.60 $10.75 Changed to Unedited Sauce …" at bounding box center [120, 119] width 216 height 45
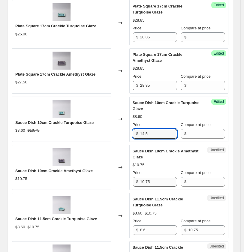
type input "14.5"
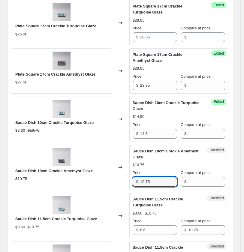
drag, startPoint x: 157, startPoint y: 181, endPoint x: 95, endPoint y: 179, distance: 62.1
click at [95, 179] on div "Sauce Dish 10cm Crackle Amethyst Glaze $10.75 Changed to Unedited Sauce Dish 10…" at bounding box center [120, 167] width 216 height 45
type input "14.5"
click at [238, 177] on div "Create new price [MEDICAL_DATA]. This page is ready Create new price [MEDICAL_D…" at bounding box center [120, 138] width 240 height 1276
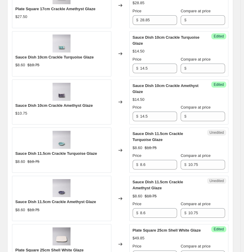
scroll to position [567, 0]
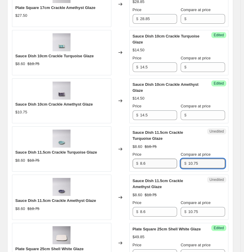
drag, startPoint x: 202, startPoint y: 164, endPoint x: 150, endPoint y: 160, distance: 51.7
click at [150, 160] on div "Price $ 8.6 Compare at price $ 10.75" at bounding box center [179, 160] width 93 height 17
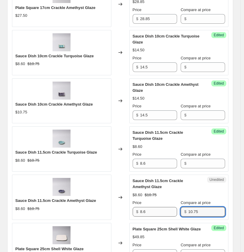
drag, startPoint x: 161, startPoint y: 210, endPoint x: 156, endPoint y: 210, distance: 5.1
click at [156, 210] on div "Price $ 8.6 Compare at price $ 10.75" at bounding box center [179, 208] width 93 height 17
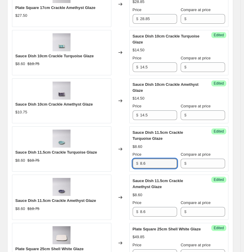
drag, startPoint x: 113, startPoint y: 161, endPoint x: 92, endPoint y: 149, distance: 24.5
click at [79, 159] on div "Sauce Dish 11.5cm Crackle Turquoise Glaze $8.60 $10.75 Changed to Success Edite…" at bounding box center [120, 148] width 216 height 45
type input "14.5"
drag, startPoint x: 157, startPoint y: 215, endPoint x: 82, endPoint y: 211, distance: 74.8
click at [82, 211] on div "Sauce Dish 11.5cm Crackle Amethyst Glaze $8.60 $10.75 Changed to Success Edited…" at bounding box center [120, 197] width 216 height 45
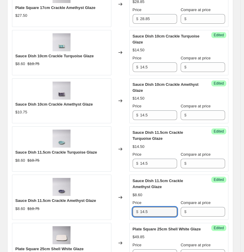
type input "14.5"
click at [239, 197] on div "Create new price [MEDICAL_DATA]. This page is ready Create new price [MEDICAL_D…" at bounding box center [120, 71] width 240 height 1276
click at [238, 115] on div "Create new price [MEDICAL_DATA]. This page is ready Create new price [MEDICAL_D…" at bounding box center [120, 71] width 240 height 1276
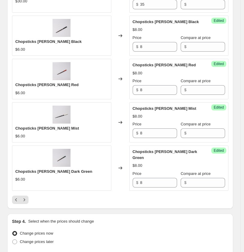
scroll to position [967, 0]
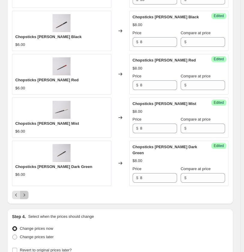
click at [24, 196] on icon "Next" at bounding box center [25, 195] width 2 height 3
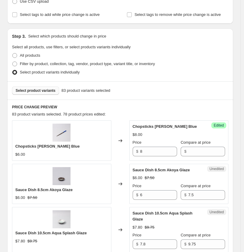
scroll to position [200, 0]
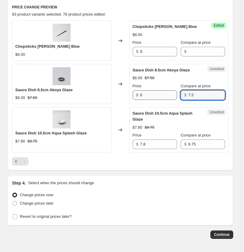
drag, startPoint x: 202, startPoint y: 92, endPoint x: 177, endPoint y: 92, distance: 25.2
click at [177, 92] on div "Price $ 6 Compare at price $ 7.5" at bounding box center [179, 91] width 93 height 17
type input "9"
click at [225, 79] on div "$6.00 $7.50" at bounding box center [179, 78] width 93 height 6
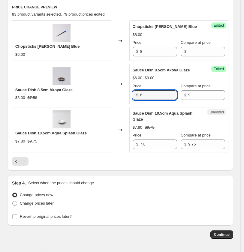
drag, startPoint x: 159, startPoint y: 97, endPoint x: 112, endPoint y: 91, distance: 47.1
click at [112, 91] on div "Sauce Dish 8.5cm Akoya Glaze $6.00 $7.50 Changed to Success Edited Sauce Dish 8…" at bounding box center [120, 84] width 216 height 40
type input "7"
click at [200, 159] on div at bounding box center [120, 161] width 216 height 8
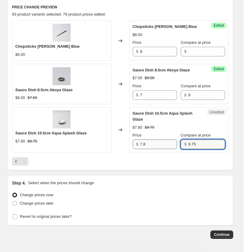
drag, startPoint x: 206, startPoint y: 142, endPoint x: 162, endPoint y: 141, distance: 43.5
click at [161, 141] on div "Price $ 7.8 Compare at price $ 9.75" at bounding box center [179, 140] width 93 height 17
type input "12.5"
click at [164, 143] on input "7.8" at bounding box center [158, 145] width 37 height 10
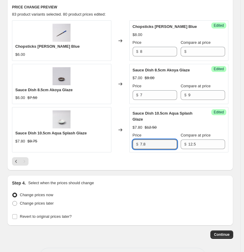
drag, startPoint x: 157, startPoint y: 142, endPoint x: 111, endPoint y: 134, distance: 46.3
click at [95, 140] on div "Sauce Dish 10.5cm Aqua Splash Glaze $7.80 $9.75 Changed to Success Edited Sauce…" at bounding box center [120, 129] width 216 height 45
type input "10"
click at [220, 165] on div at bounding box center [120, 161] width 216 height 8
click at [134, 192] on div "Change prices now" at bounding box center [120, 195] width 216 height 8
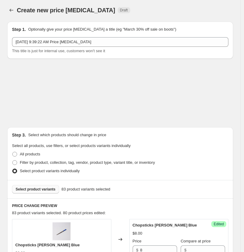
scroll to position [0, 0]
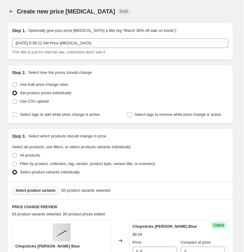
click at [46, 190] on span "Select product variants" at bounding box center [36, 190] width 40 height 5
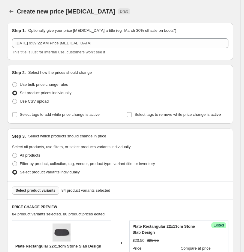
click at [45, 189] on span "Select product variants" at bounding box center [36, 190] width 40 height 5
click at [45, 190] on span "Select product variants" at bounding box center [36, 190] width 40 height 5
click at [37, 190] on span "Select product variants" at bounding box center [36, 190] width 40 height 5
click at [41, 191] on span "Select product variants" at bounding box center [36, 190] width 40 height 5
click at [50, 190] on span "Select product variants" at bounding box center [36, 190] width 40 height 5
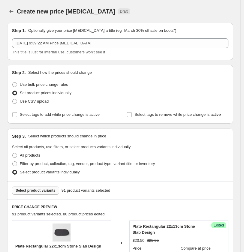
click at [36, 190] on span "Select product variants" at bounding box center [36, 190] width 40 height 5
click at [47, 189] on span "Select product variants" at bounding box center [36, 190] width 40 height 5
click at [46, 191] on span "Select product variants" at bounding box center [36, 190] width 40 height 5
click at [31, 189] on span "Select product variants" at bounding box center [36, 190] width 40 height 5
click at [37, 190] on span "Select product variants" at bounding box center [36, 190] width 40 height 5
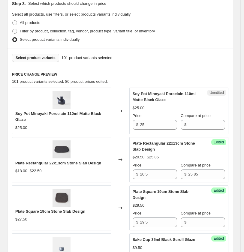
scroll to position [133, 0]
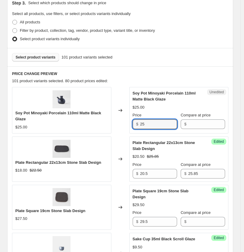
drag, startPoint x: 150, startPoint y: 125, endPoint x: 124, endPoint y: 121, distance: 26.9
click at [116, 124] on div "Soy Pot Minoyaki Porcelain 110ml Matte Black Glaze $25.00 Changed to Unedited S…" at bounding box center [120, 110] width 216 height 46
type input "27.5"
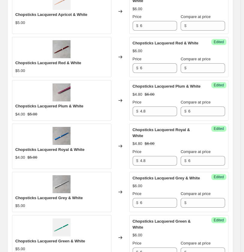
scroll to position [934, 0]
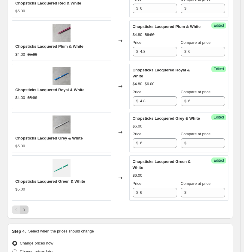
click at [23, 207] on icon "Next" at bounding box center [24, 210] width 6 height 6
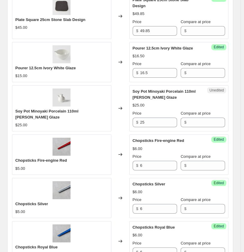
scroll to position [400, 0]
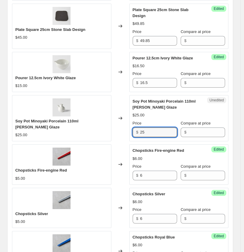
drag, startPoint x: 151, startPoint y: 131, endPoint x: 87, endPoint y: 107, distance: 68.0
click at [102, 130] on div "Soy Pot Minoyaki Porcelain 110ml [PERSON_NAME] Glaze $25.00 Changed to Unedited…" at bounding box center [120, 118] width 216 height 46
type input "27.5"
click at [238, 103] on div "Create new price [MEDICAL_DATA]. This page is ready Create new price [MEDICAL_D…" at bounding box center [120, 224] width 240 height 1248
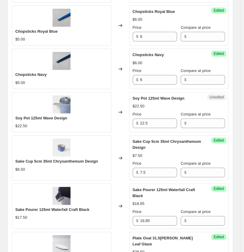
scroll to position [634, 0]
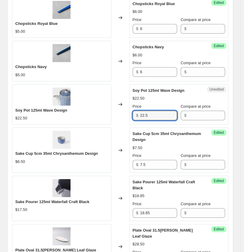
drag, startPoint x: 152, startPoint y: 116, endPoint x: 95, endPoint y: 115, distance: 57.0
click at [95, 115] on div "Soy Pot 125ml Wave Design $22.50 Changed to Unedited Soy Pot 125ml Wave Design …" at bounding box center [120, 104] width 216 height 40
paste input "4.8"
type input "24.85"
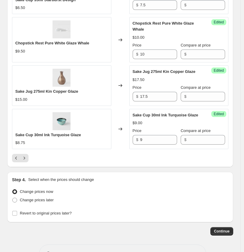
scroll to position [992, 0]
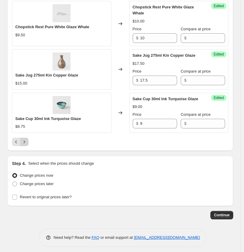
click at [25, 139] on icon "Next" at bounding box center [24, 142] width 6 height 6
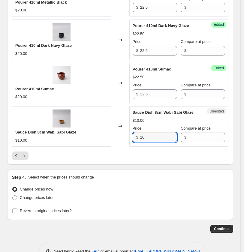
drag, startPoint x: 149, startPoint y: 133, endPoint x: 121, endPoint y: 132, distance: 27.9
click at [121, 132] on div "Sauce Dish 8cm Wabi Sabi Glaze $10.00 Changed to Unedited Sauce Dish 8cm Wabi S…" at bounding box center [120, 126] width 216 height 40
type input "12.5"
click at [221, 152] on div at bounding box center [120, 156] width 216 height 8
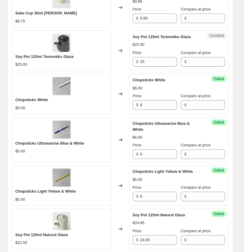
scroll to position [167, 0]
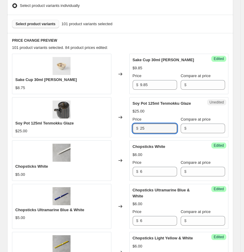
drag, startPoint x: 152, startPoint y: 127, endPoint x: 117, endPoint y: 121, distance: 35.4
click at [110, 126] on div "Soy Pot 125ml Tenmokku Glaze $25.00 Changed to Unedited Soy Pot 125ml Tenmokku …" at bounding box center [120, 117] width 216 height 40
type input "27.5"
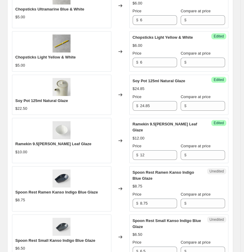
scroll to position [400, 0]
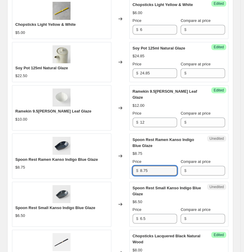
drag, startPoint x: 155, startPoint y: 166, endPoint x: 130, endPoint y: 163, distance: 25.1
click at [126, 164] on div "Spoon Rest Ramen Kanso Indigo Blue Glaze $8.75 Changed to Unedited Spoon Rest R…" at bounding box center [120, 156] width 216 height 45
type input "9.8"
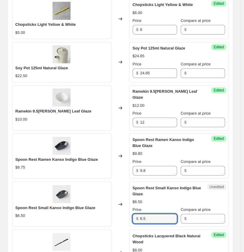
drag, startPoint x: 139, startPoint y: 215, endPoint x: 114, endPoint y: 215, distance: 24.6
click at [114, 215] on div "Spoon Rest Small Kanso Indigo Blue Glaze $6.50 Changed to Unedited Spoon Rest S…" at bounding box center [120, 204] width 216 height 45
type input "7"
click at [238, 195] on div "Create new price [MEDICAL_DATA]. This page is ready Create new price [MEDICAL_D…" at bounding box center [120, 230] width 240 height 1261
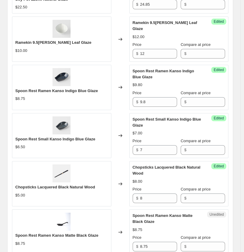
scroll to position [500, 0]
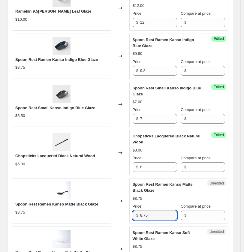
drag, startPoint x: 158, startPoint y: 213, endPoint x: 116, endPoint y: 211, distance: 41.8
click at [116, 211] on div "Spoon Rest Ramen Kanso Matte Black Glaze $8.75 Changed to Unedited Spoon Rest R…" at bounding box center [120, 200] width 216 height 45
type input "9.8"
click at [239, 201] on div "Create new price [MEDICAL_DATA]. This page is ready Create new price [MEDICAL_D…" at bounding box center [120, 130] width 240 height 1261
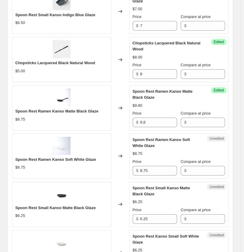
scroll to position [600, 0]
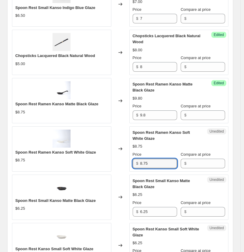
drag, startPoint x: 141, startPoint y: 159, endPoint x: 86, endPoint y: 152, distance: 55.7
click at [85, 158] on div "Spoon Rest Ramen Kanso Soft White Glaze $8.75 Changed to Unedited Spoon Rest Ra…" at bounding box center [120, 148] width 216 height 45
type input "9.8"
click at [240, 202] on div "Create new price [MEDICAL_DATA]. This page is ready Create new price [MEDICAL_D…" at bounding box center [120, 30] width 240 height 1261
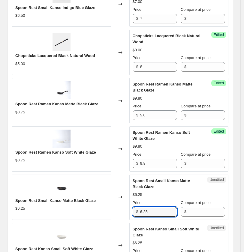
drag, startPoint x: 153, startPoint y: 207, endPoint x: 106, endPoint y: 208, distance: 47.7
click at [107, 208] on div "Spoon Rest Small Kanso Matte Black Glaze $6.25 Changed to Unedited Spoon Rest S…" at bounding box center [120, 197] width 216 height 45
type input "7"
click at [239, 205] on div "Create new price [MEDICAL_DATA]. This page is ready Create new price [MEDICAL_D…" at bounding box center [120, 30] width 240 height 1261
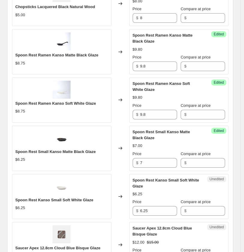
scroll to position [667, 0]
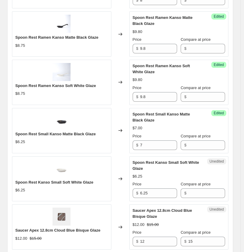
click at [145, 165] on div "Spoon Rest Kanso Small Soft White Glaze" at bounding box center [167, 166] width 69 height 12
drag, startPoint x: 152, startPoint y: 189, endPoint x: 130, endPoint y: 176, distance: 25.7
click at [115, 188] on div "Spoon Rest Kanso Small Soft White Glaze $6.25 Changed to Unedited Spoon Rest Ka…" at bounding box center [120, 178] width 216 height 45
type input "7"
click at [149, 164] on div "Spoon Rest Kanso Small Soft White Glaze" at bounding box center [167, 166] width 69 height 12
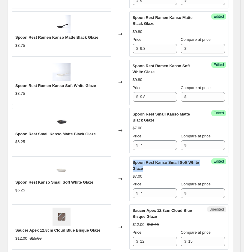
drag, startPoint x: 135, startPoint y: 157, endPoint x: 147, endPoint y: 164, distance: 14.4
click at [147, 164] on div "Spoon Rest Kanso Small Soft White Glaze" at bounding box center [167, 166] width 69 height 12
copy span "Spoon Rest Kanso Small Soft White Glaze"
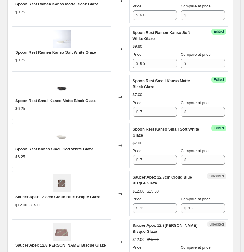
scroll to position [734, 0]
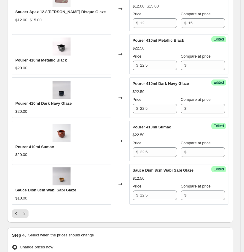
scroll to position [967, 0]
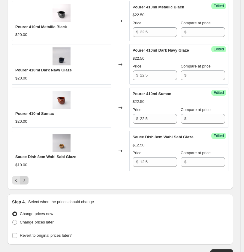
click at [24, 177] on icon "Next" at bounding box center [24, 180] width 6 height 6
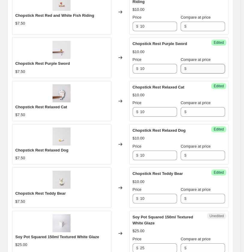
scroll to position [600, 0]
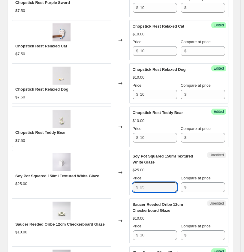
drag, startPoint x: 152, startPoint y: 188, endPoint x: 111, endPoint y: 186, distance: 41.1
click at [111, 186] on div "Soy Pot Squared 150ml Textured White Glaze $25.00 Changed to Unedited Soy Pot S…" at bounding box center [120, 172] width 216 height 45
type input "27.5"
click at [240, 205] on div "Create new price [MEDICAL_DATA]. This page is ready Create new price [MEDICAL_D…" at bounding box center [120, 26] width 240 height 1252
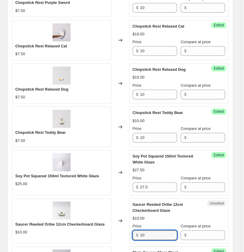
drag, startPoint x: 142, startPoint y: 236, endPoint x: 130, endPoint y: 236, distance: 12.6
click at [130, 236] on div "Saucer Reeded Oribe 12cm Checkerboard Glaze $10.00 Changed to Unedited Saucer R…" at bounding box center [120, 220] width 216 height 45
type input "11.5"
click at [240, 203] on div "Create new price [MEDICAL_DATA]. This page is ready Create new price [MEDICAL_D…" at bounding box center [120, 26] width 240 height 1252
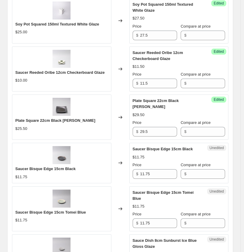
scroll to position [767, 0]
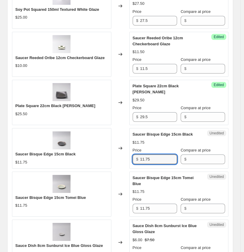
drag, startPoint x: 156, startPoint y: 155, endPoint x: 116, endPoint y: 153, distance: 40.0
click at [116, 153] on div "Saucer Bisque Edge 15cm Black $11.75 Changed to Unedited Saucer Bisque Edge 15c…" at bounding box center [120, 148] width 216 height 40
paste input "2.8"
type input "12.85"
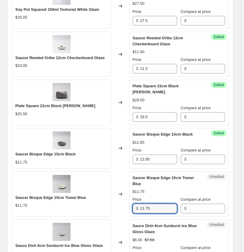
drag, startPoint x: 139, startPoint y: 203, endPoint x: 116, endPoint y: 203, distance: 22.2
click at [116, 203] on div "Saucer Bisque Edge 15cm Tomei Blue $11.75 Changed to Unedited Saucer Bisque Edg…" at bounding box center [120, 194] width 216 height 45
paste input "2.8"
type input "12.85"
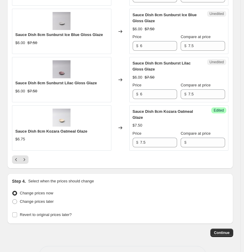
scroll to position [996, 0]
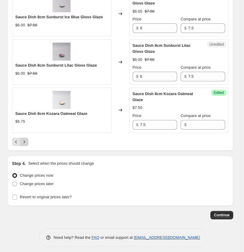
click at [26, 139] on icon "Next" at bounding box center [24, 142] width 6 height 6
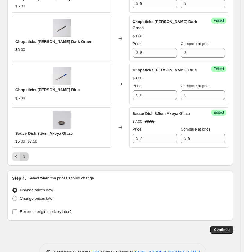
click at [26, 158] on icon "Next" at bounding box center [24, 157] width 6 height 6
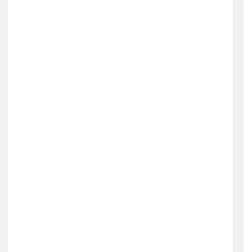
scroll to position [137, 0]
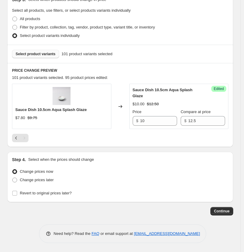
click at [44, 54] on span "Select product variants" at bounding box center [36, 54] width 40 height 5
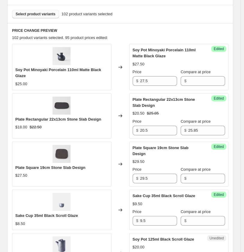
scroll to position [337, 0]
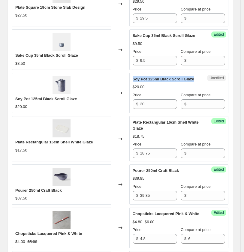
drag, startPoint x: 197, startPoint y: 79, endPoint x: 134, endPoint y: 77, distance: 63.7
click at [134, 77] on div "Soy Pot 125ml Black Scroll Glaze" at bounding box center [167, 79] width 69 height 6
copy span "Soy Pot 125ml Black Scroll Glaze"
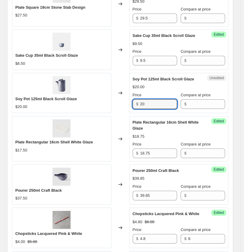
drag, startPoint x: 166, startPoint y: 102, endPoint x: 136, endPoint y: 101, distance: 30.0
click at [136, 101] on div "$ 20" at bounding box center [155, 104] width 44 height 10
type input "25"
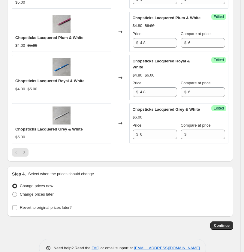
scroll to position [997, 0]
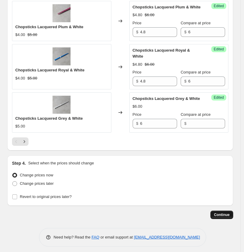
click at [229, 212] on span "Continue" at bounding box center [222, 214] width 16 height 5
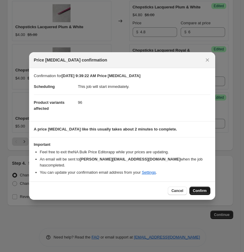
click at [200, 188] on span "Confirm" at bounding box center [200, 190] width 14 height 5
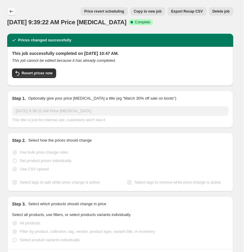
click at [11, 12] on icon "Price change jobs" at bounding box center [11, 11] width 6 height 6
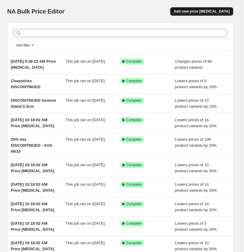
click at [209, 11] on span "Add new price [MEDICAL_DATA]" at bounding box center [202, 11] width 56 height 5
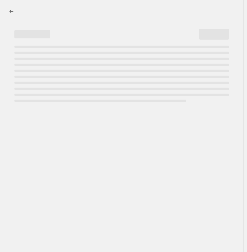
select select "percentage"
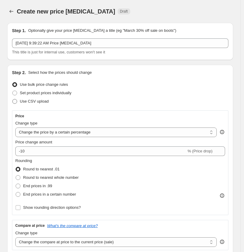
click at [13, 102] on span at bounding box center [14, 101] width 5 height 5
click at [13, 99] on input "Use CSV upload" at bounding box center [12, 99] width 0 height 0
radio input "true"
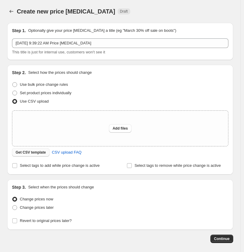
click at [32, 153] on span "Get CSV template" at bounding box center [31, 152] width 30 height 5
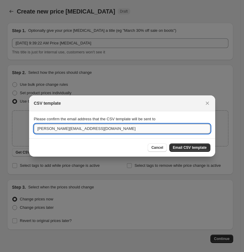
click at [86, 128] on input "[PERSON_NAME][EMAIL_ADDRESS][DOMAIN_NAME]" at bounding box center [122, 129] width 176 height 10
drag, startPoint x: 79, startPoint y: 129, endPoint x: -17, endPoint y: 118, distance: 96.4
click at [0, 118] on html "Home Settings Plans Skip to content Create new price [MEDICAL_DATA]. This page …" at bounding box center [122, 126] width 244 height 252
drag, startPoint x: 73, startPoint y: 130, endPoint x: -17, endPoint y: 128, distance: 90.1
click at [0, 128] on html "Home Settings Plans Skip to content Create new price [MEDICAL_DATA]. This page …" at bounding box center [122, 126] width 244 height 252
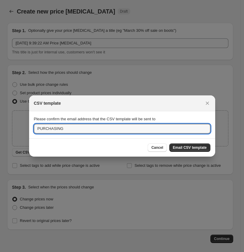
paste input "[EMAIL_ADDRESS][DOMAIN_NAME]"
type input "[EMAIL_ADDRESS][DOMAIN_NAME]"
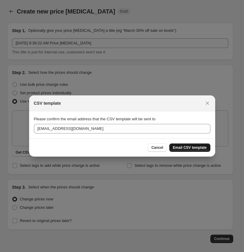
click at [187, 149] on span "Email CSV template" at bounding box center [190, 147] width 34 height 5
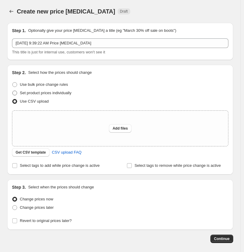
click at [16, 93] on span at bounding box center [14, 93] width 5 height 5
click at [13, 91] on input "Set product prices individually" at bounding box center [12, 91] width 0 height 0
radio input "true"
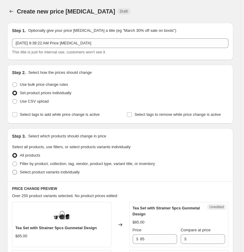
click at [14, 172] on span at bounding box center [14, 172] width 5 height 5
click at [13, 170] on input "Select product variants individually" at bounding box center [12, 170] width 0 height 0
radio input "true"
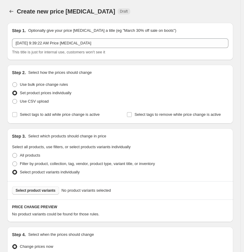
click at [42, 189] on span "Select product variants" at bounding box center [36, 190] width 40 height 5
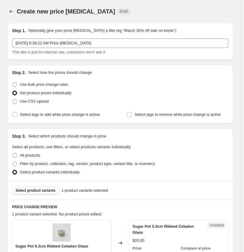
click at [42, 190] on span "Select product variants" at bounding box center [36, 190] width 40 height 5
click at [38, 188] on span "Select product variants" at bounding box center [36, 190] width 40 height 5
